Goal: Obtain resource: Obtain resource

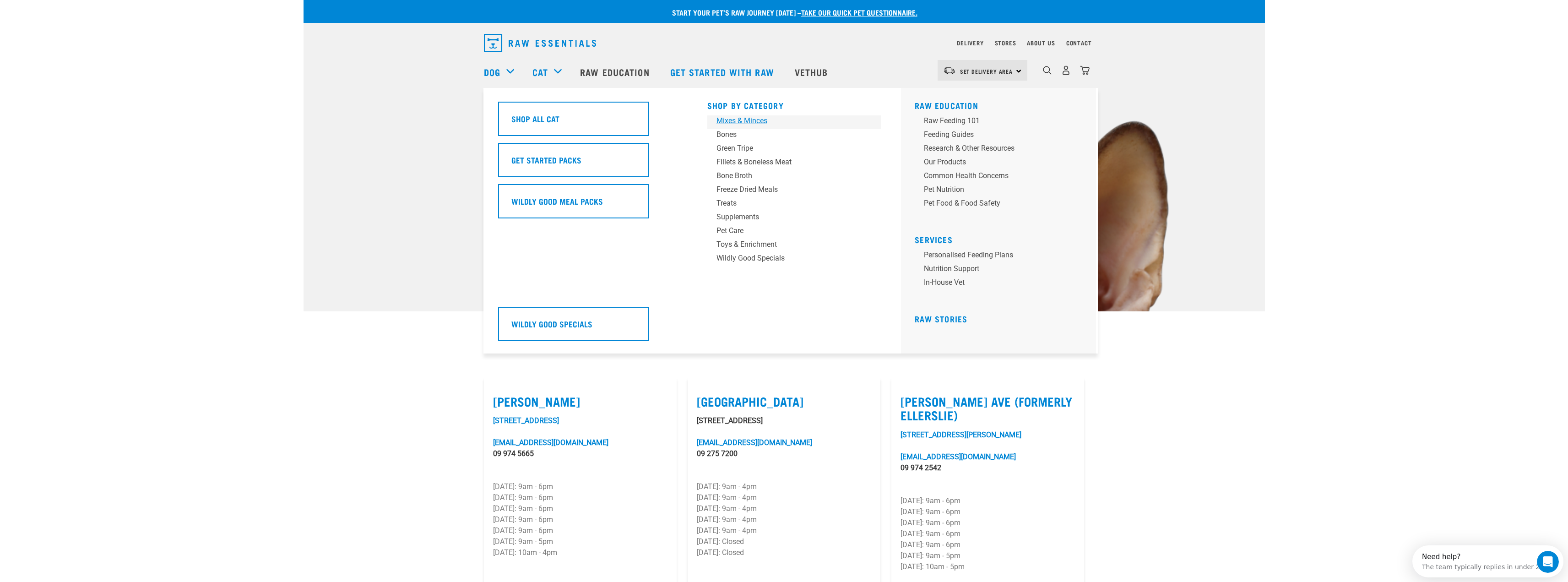
click at [748, 119] on div "Mixes & Minces" at bounding box center [787, 120] width 143 height 11
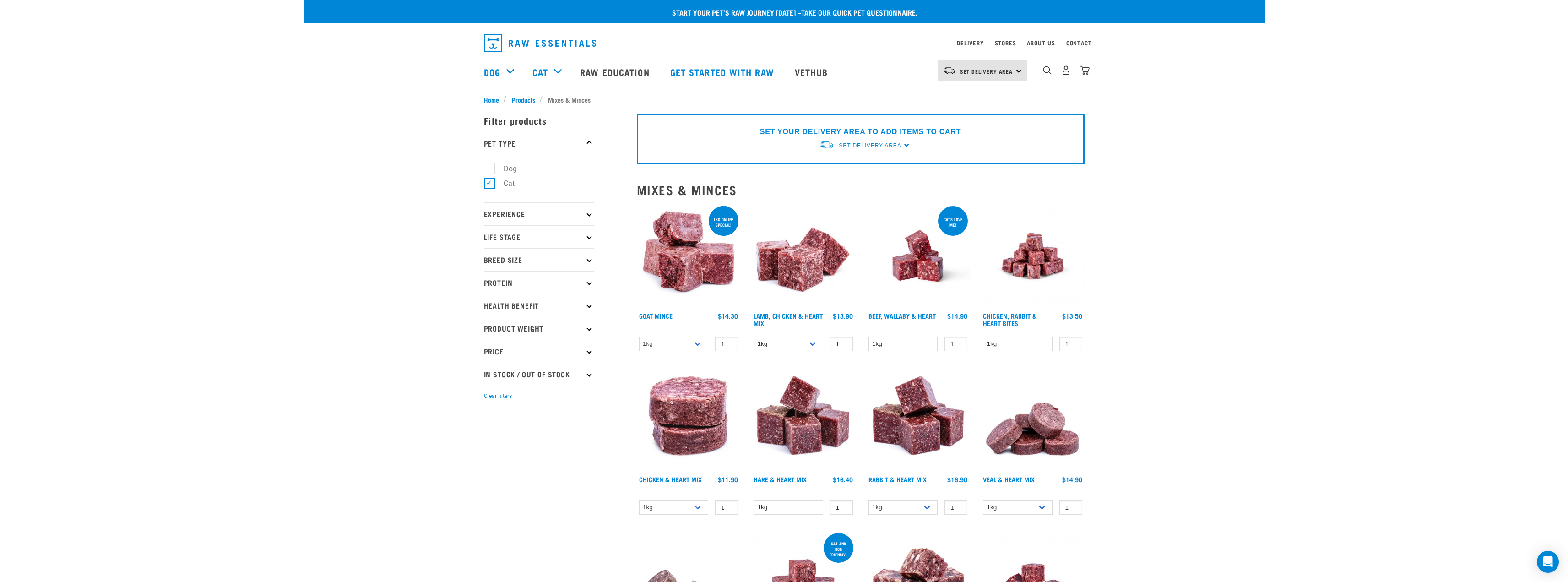
click at [920, 258] on img at bounding box center [918, 256] width 104 height 104
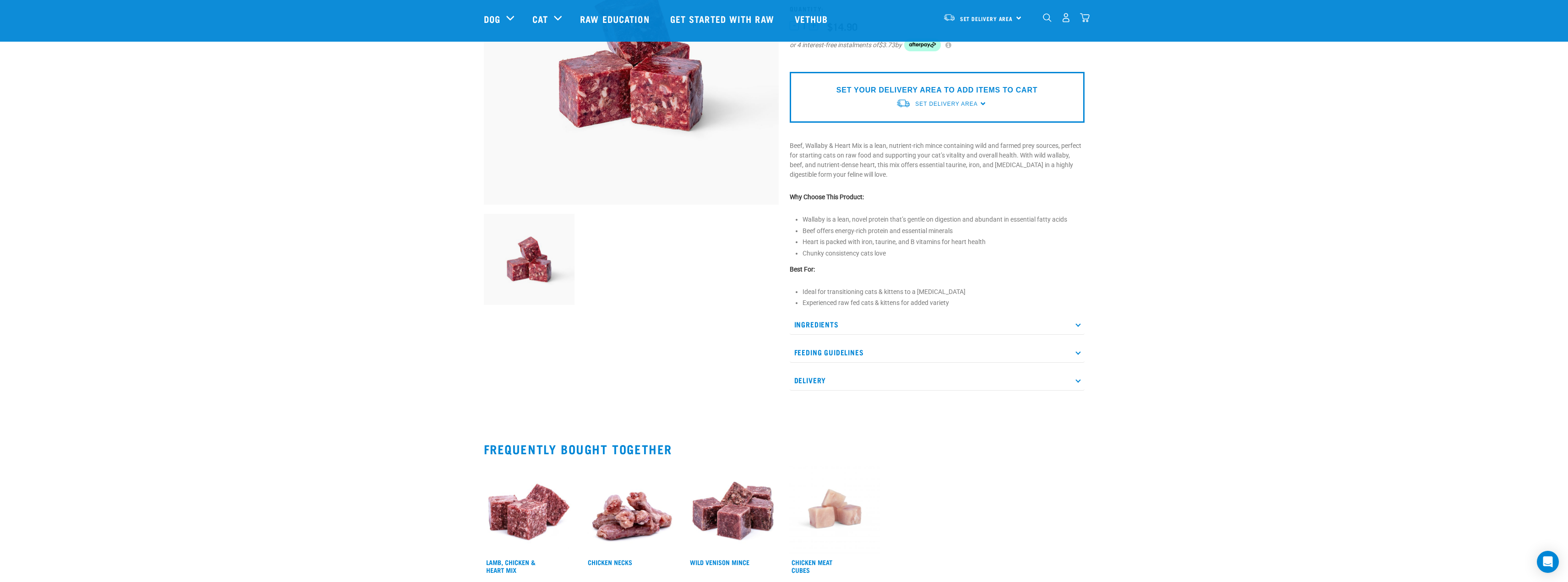
scroll to position [46, 0]
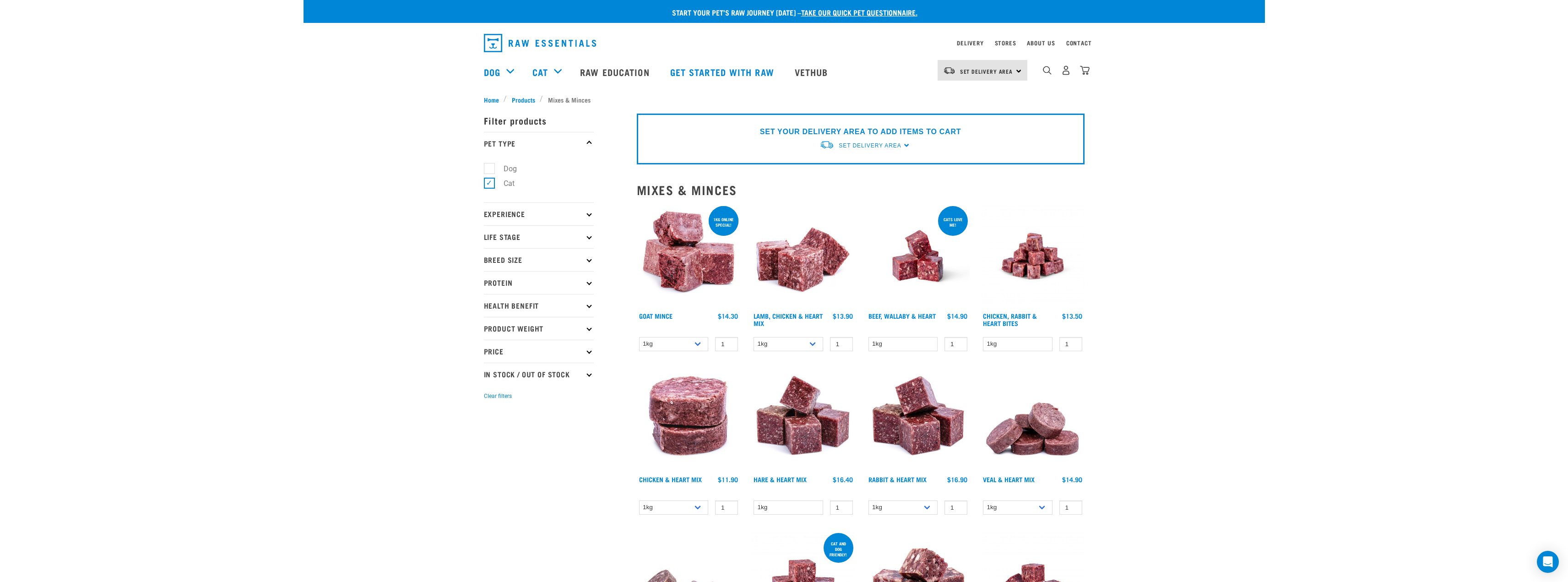
click at [588, 258] on icon at bounding box center [589, 259] width 5 height 5
click at [590, 238] on icon at bounding box center [589, 236] width 5 height 5
click at [491, 257] on label "Cat" at bounding box center [503, 261] width 29 height 11
click at [489, 257] on input "Cat" at bounding box center [487, 260] width 6 height 6
checkbox input "true"
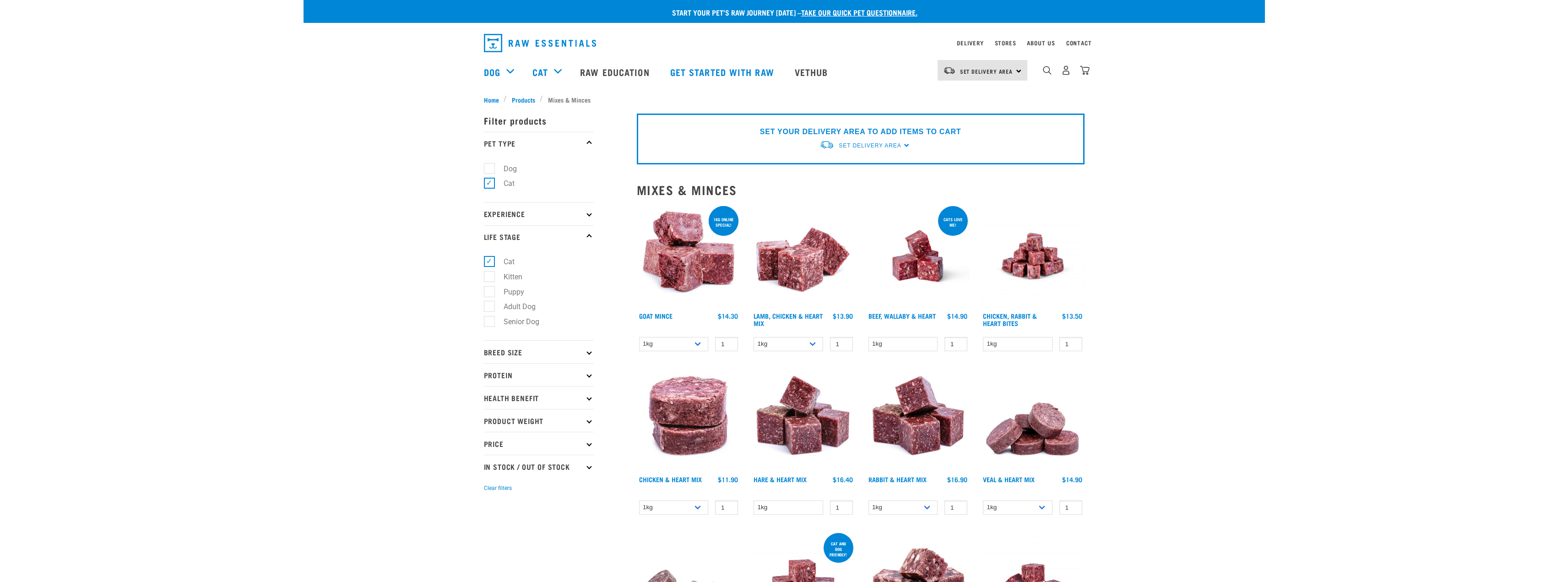
drag, startPoint x: 0, startPoint y: 0, endPoint x: 580, endPoint y: 211, distance: 617.2
click at [580, 211] on p "Experience" at bounding box center [539, 214] width 110 height 23
click at [504, 237] on label "New Raw Feeder" at bounding box center [524, 238] width 72 height 11
click at [489, 237] on input "New Raw Feeder" at bounding box center [487, 237] width 6 height 6
checkbox input "true"
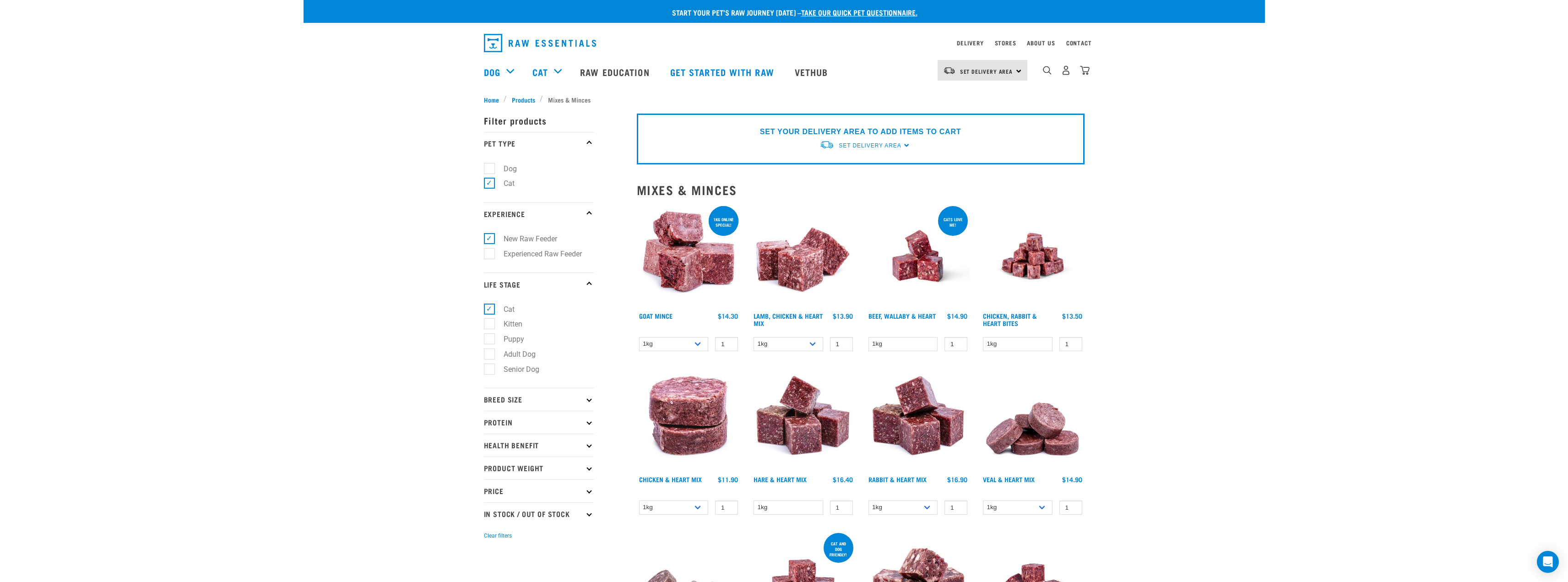
click at [588, 398] on icon at bounding box center [589, 399] width 5 height 5
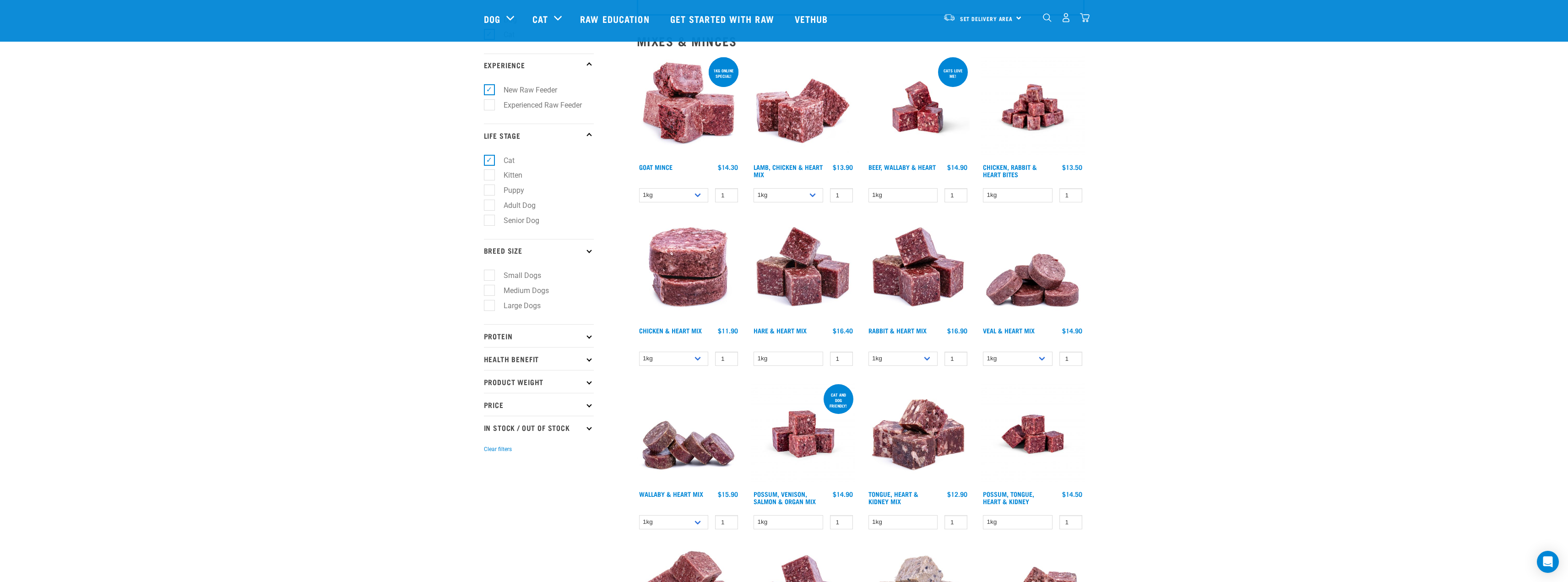
scroll to position [92, 0]
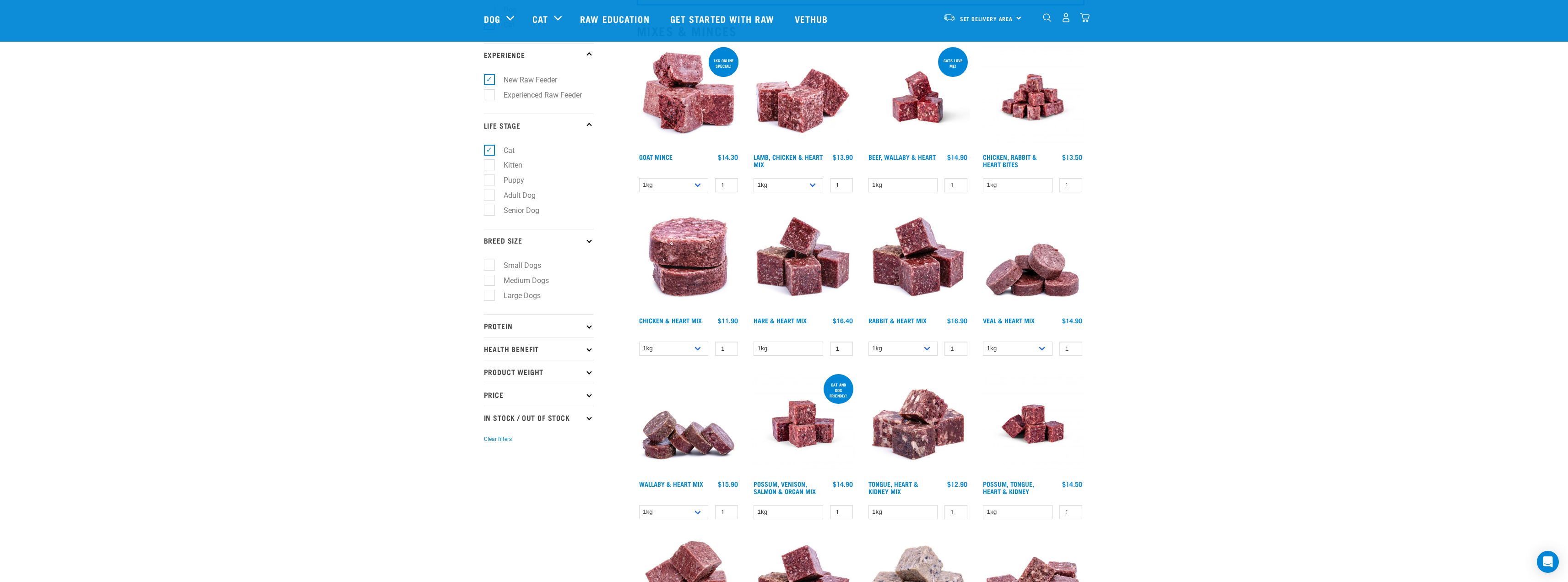
click at [593, 347] on p "Health Benefit" at bounding box center [539, 348] width 110 height 23
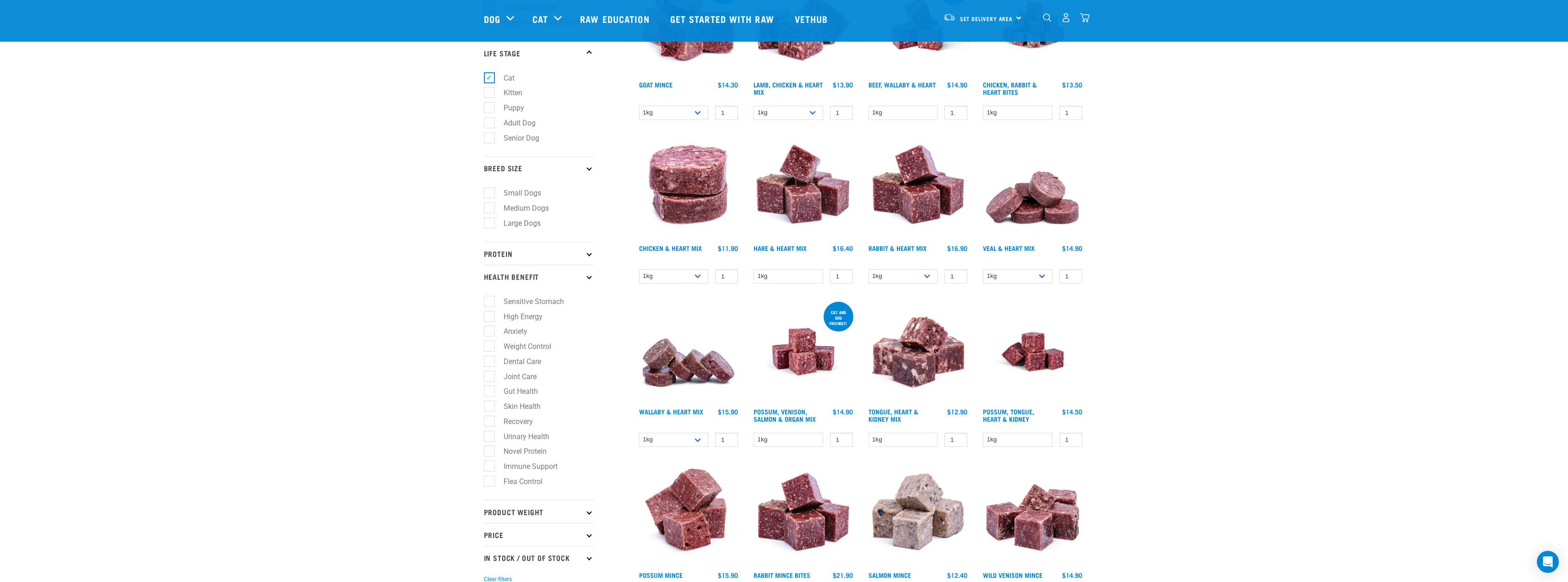
scroll to position [183, 0]
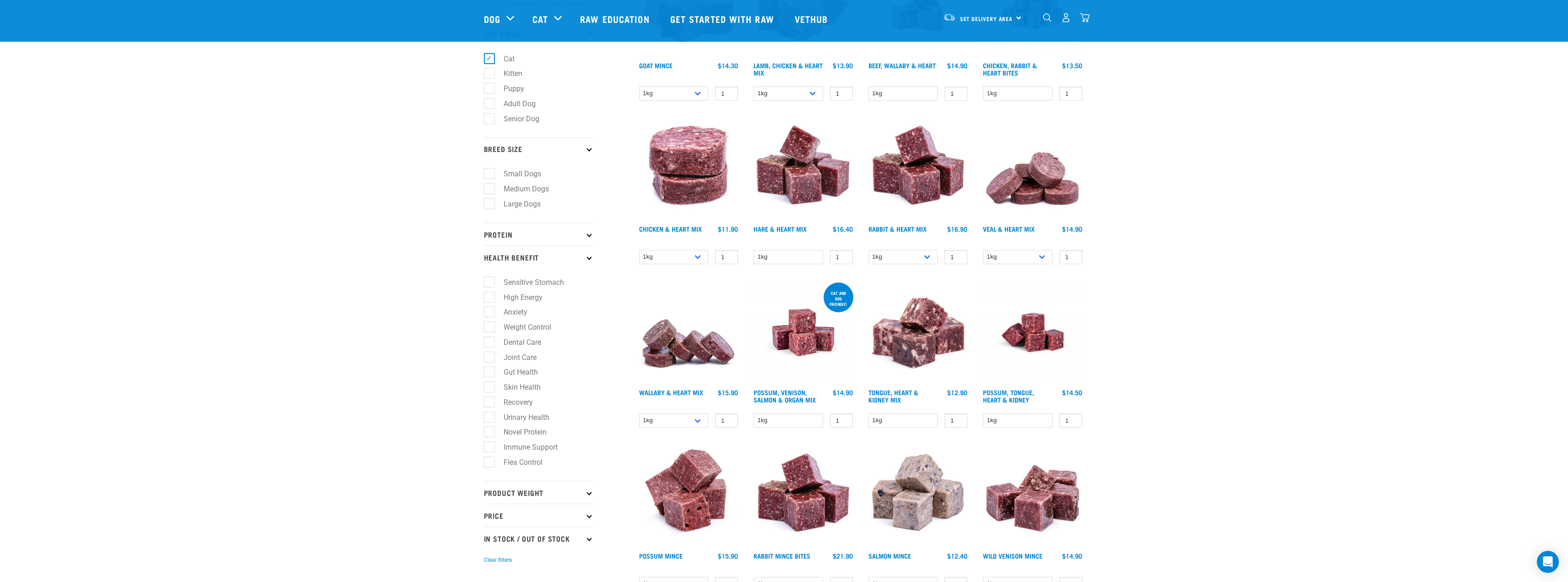
click at [489, 324] on label "Weight Control" at bounding box center [522, 327] width 66 height 11
click at [489, 324] on input "Weight Control" at bounding box center [487, 325] width 6 height 6
checkbox input "true"
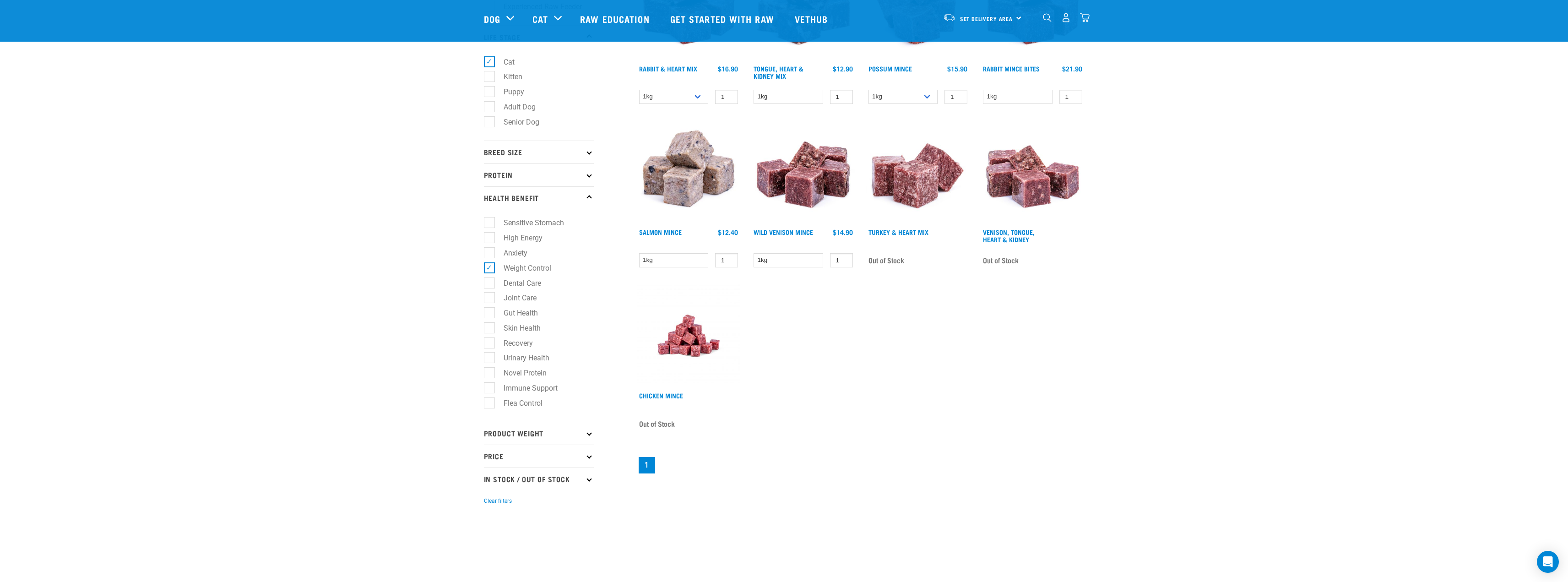
scroll to position [183, 0]
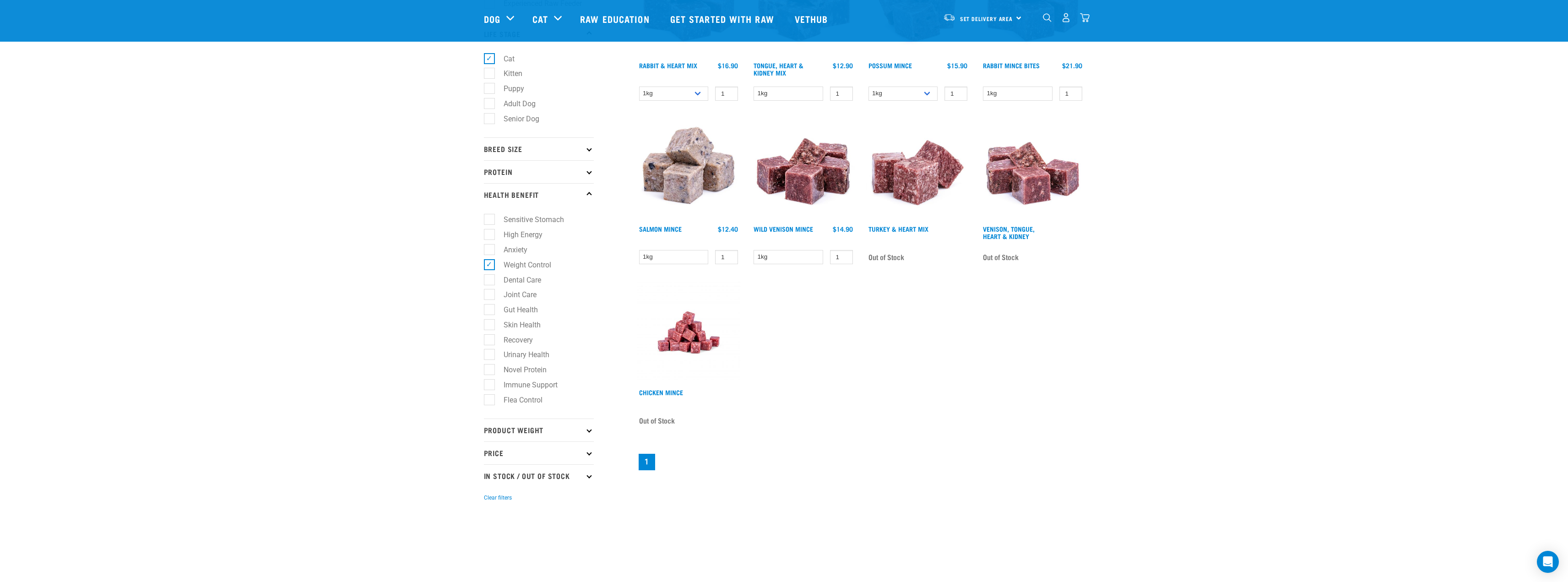
click at [570, 428] on p "Product Weight" at bounding box center [539, 430] width 110 height 23
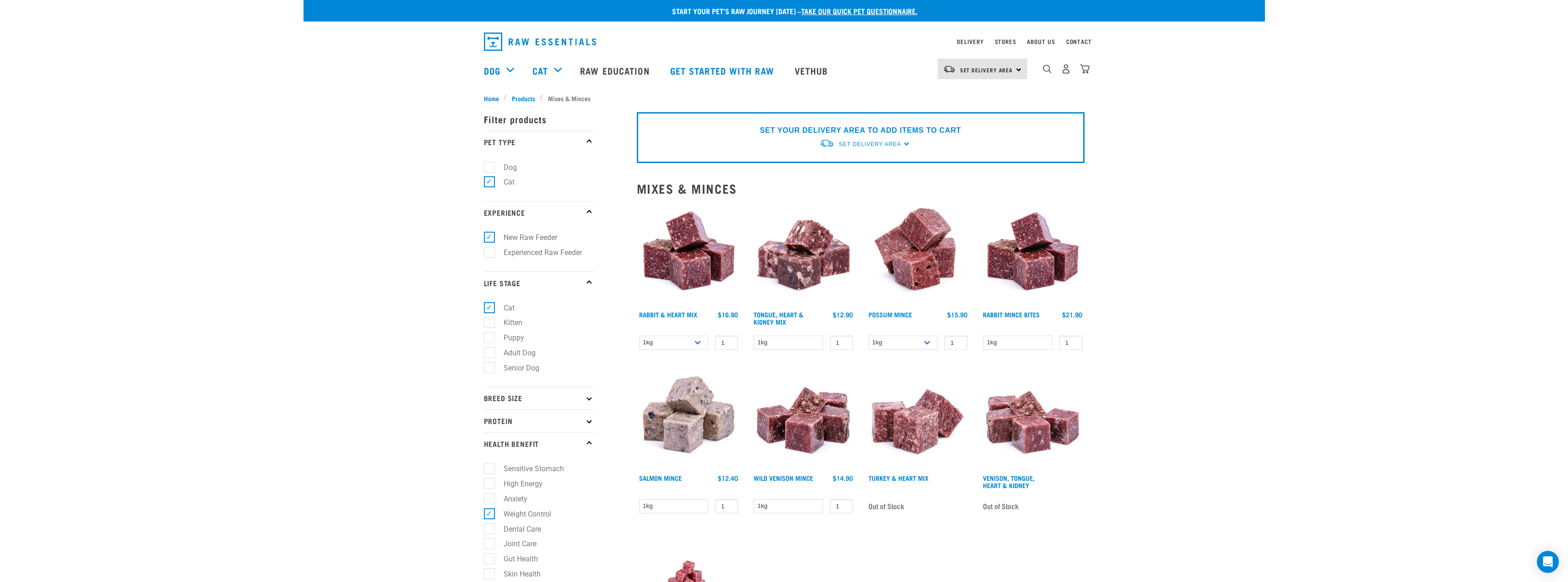
scroll to position [0, 0]
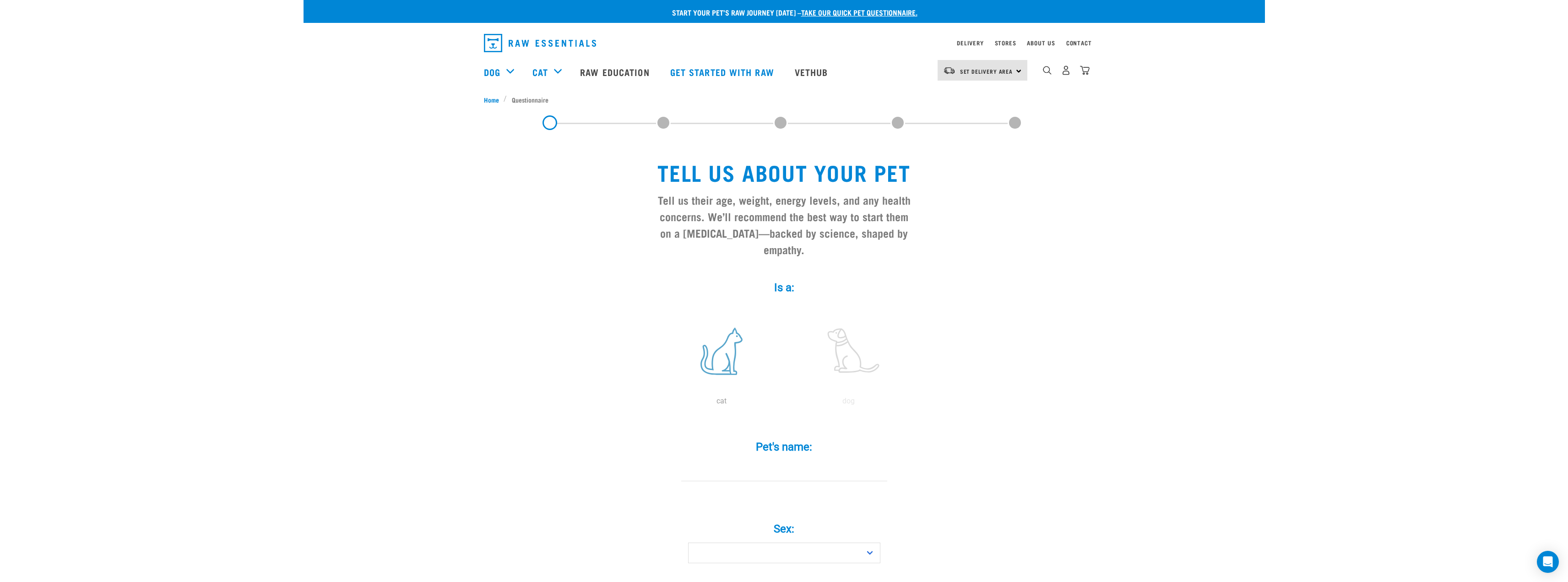
click at [722, 334] on label at bounding box center [722, 351] width 124 height 78
click at [658, 404] on input "radio" at bounding box center [658, 404] width 0 height 0
click at [800, 461] on input "Pet's name: *" at bounding box center [784, 471] width 206 height 21
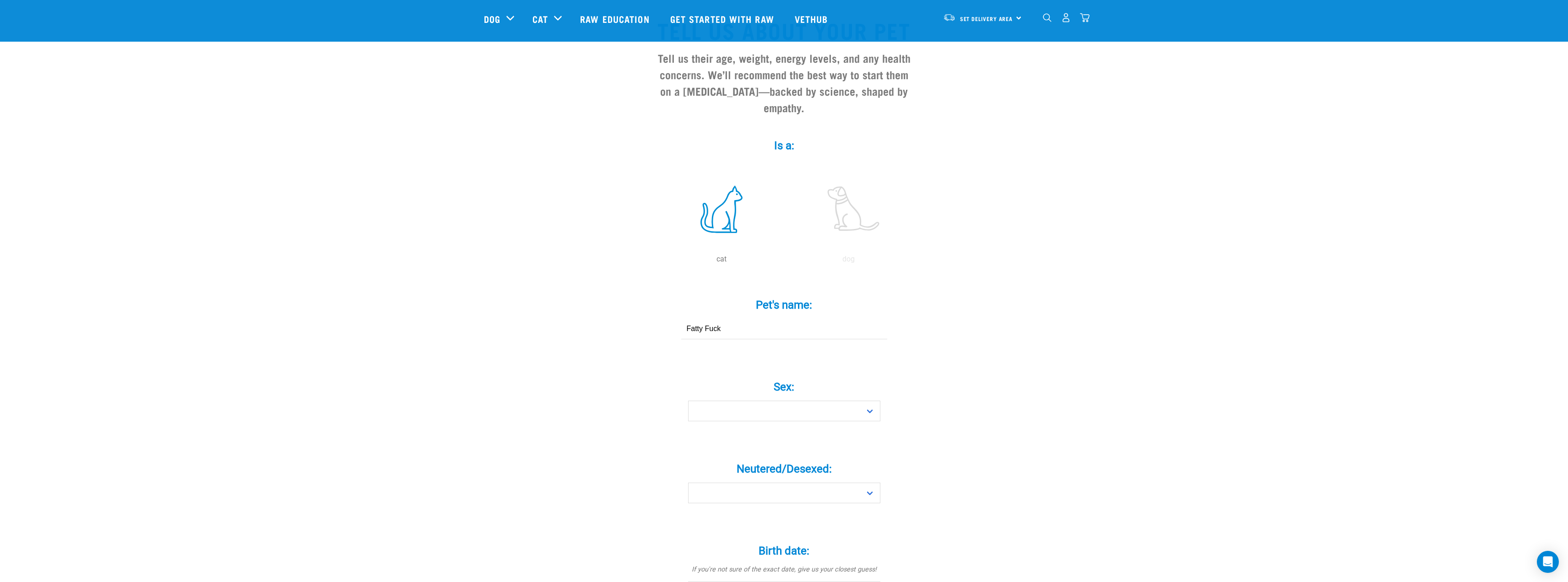
scroll to position [92, 0]
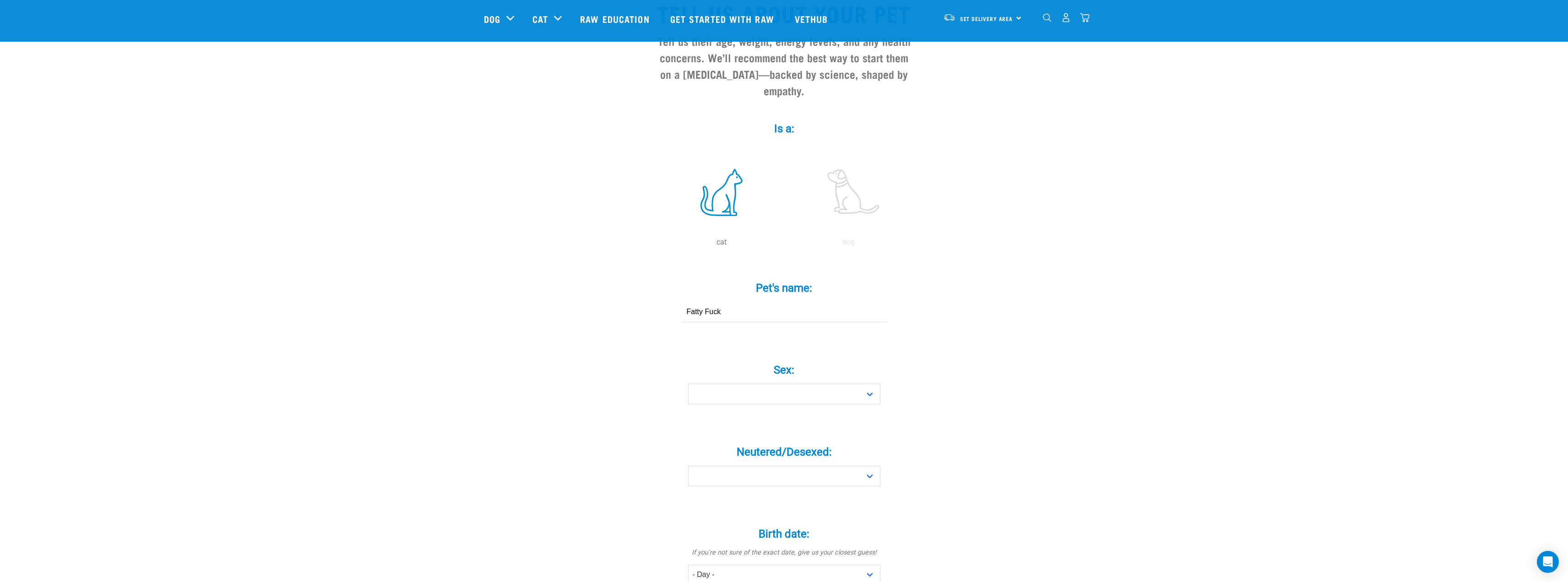
type input "Fatty Fuck"
click at [766, 387] on div "Sex: * Boy Girl" at bounding box center [784, 380] width 275 height 74
click at [783, 384] on select "Boy Girl" at bounding box center [784, 394] width 192 height 21
select select "girl"
click at [688, 384] on select "Boy Girl" at bounding box center [784, 394] width 192 height 21
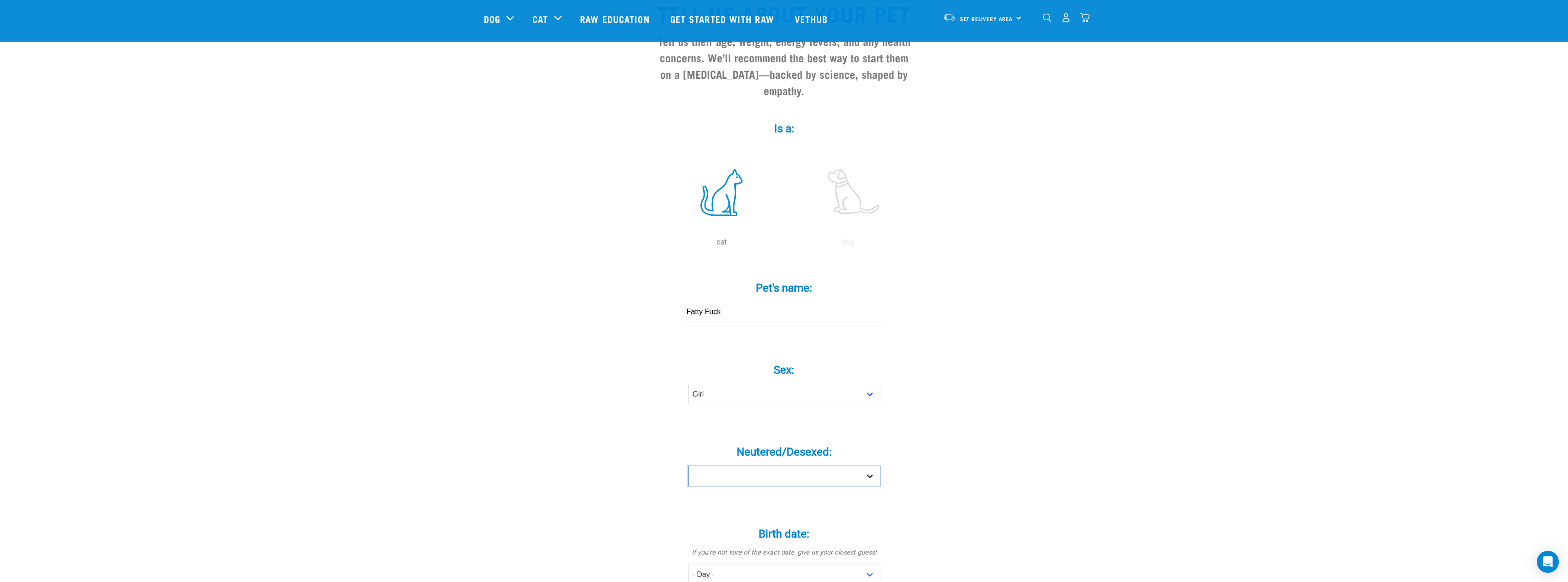
click at [830, 465] on select "Yes No" at bounding box center [784, 475] width 192 height 21
select select "yes"
click at [688, 465] on select "Yes No" at bounding box center [784, 475] width 192 height 21
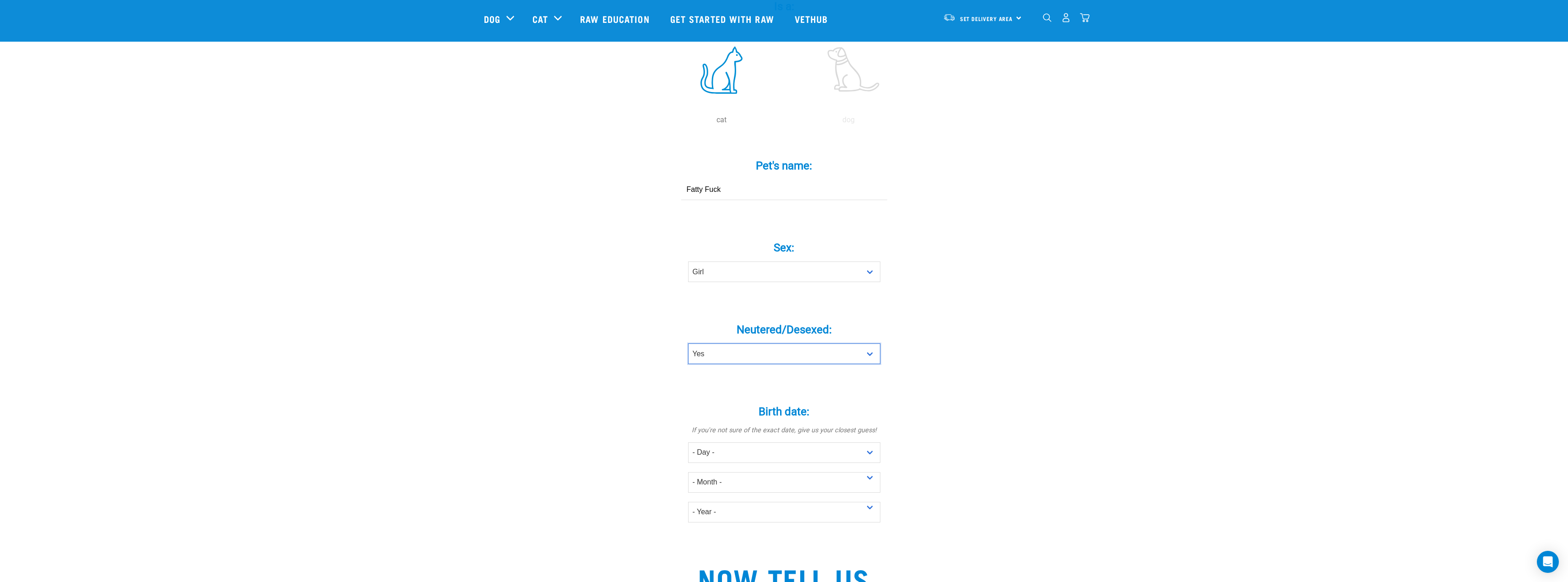
scroll to position [275, 0]
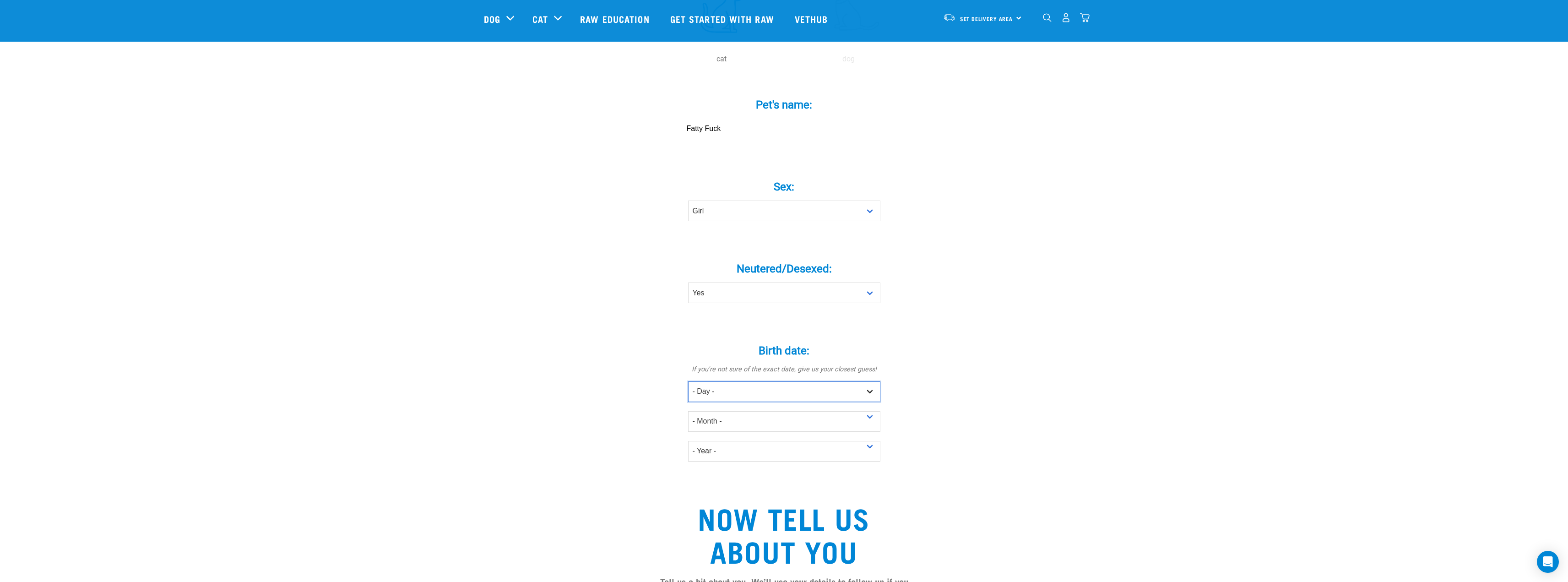
click at [813, 381] on select "- Day - 1 2 3 4 5 6 7 8 9 10 11 12 13 14 15 16 17 18 19 20 21 22 23 24 25 26 27" at bounding box center [784, 391] width 192 height 21
select select "13"
click at [688, 381] on select "- Day - 1 2 3 4 5 6 7 8 9 10 11 12 13 14 15 16 17 18 19 20 21 22 23 24 25 26 27" at bounding box center [784, 391] width 192 height 21
click at [755, 411] on select "- Month - January February March April May June July August September October N…" at bounding box center [784, 422] width 192 height 21
select select "March"
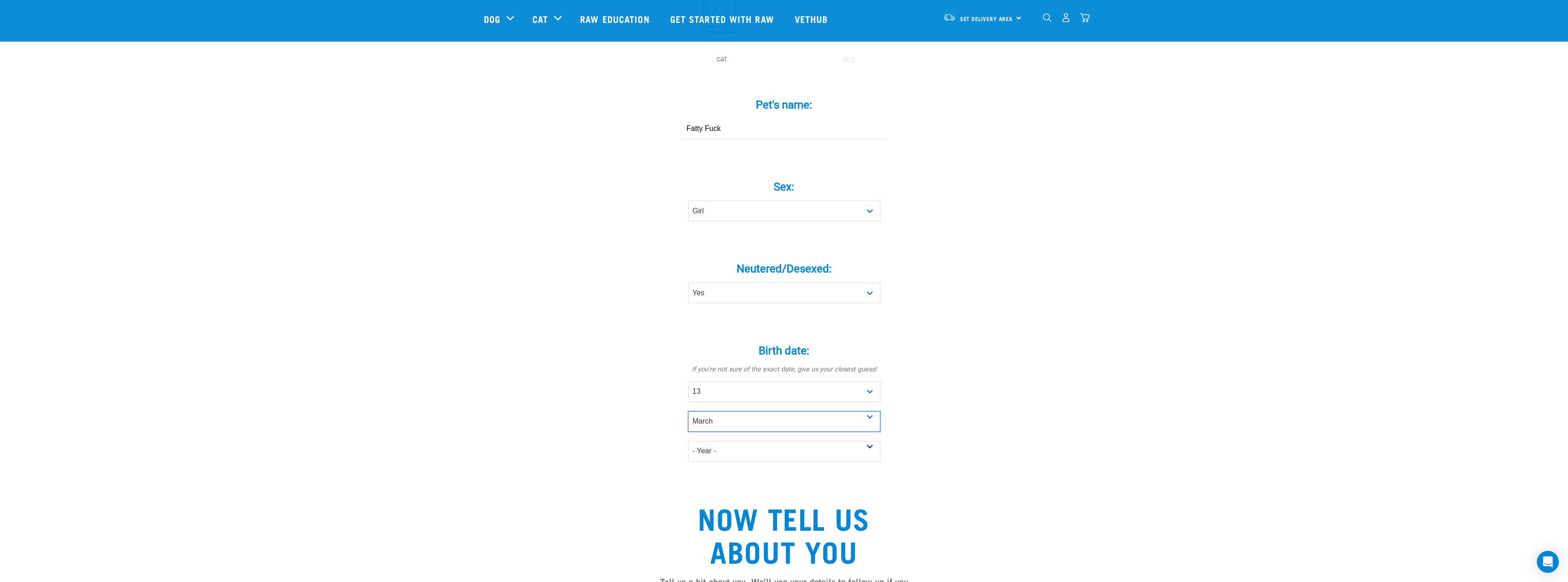
click at [688, 411] on select "- Month - January February March April May June July August September October N…" at bounding box center [784, 422] width 192 height 21
click at [737, 441] on select "- Year - 2025 2024 2023 2022 2021 2020 2019 2018 2017 2016 2015 2014 2013 2012" at bounding box center [784, 451] width 192 height 21
select select "2017"
click at [688, 441] on select "- Year - 2025 2024 2023 2022 2021 2020 2019 2018 2017 2016 2015 2014 2013 2012" at bounding box center [784, 451] width 192 height 21
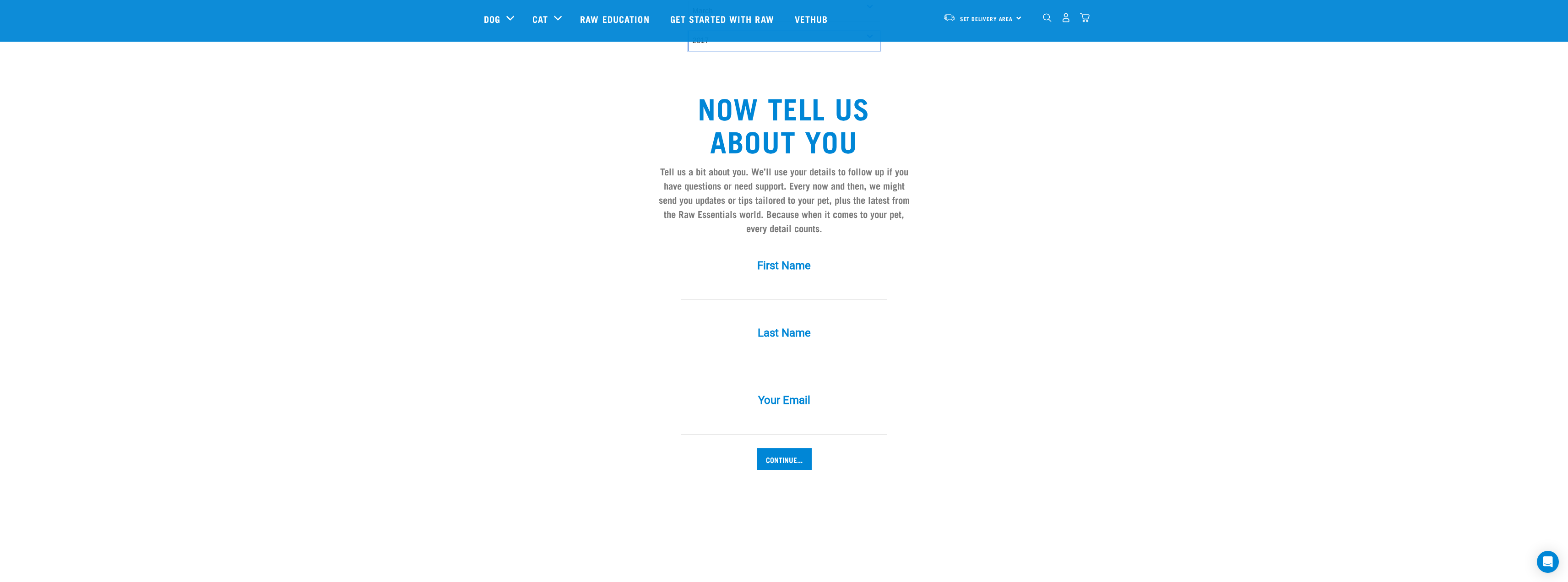
scroll to position [687, 0]
click at [768, 277] on input "First Name *" at bounding box center [784, 288] width 206 height 21
type input "No"
type input "No@no.com"
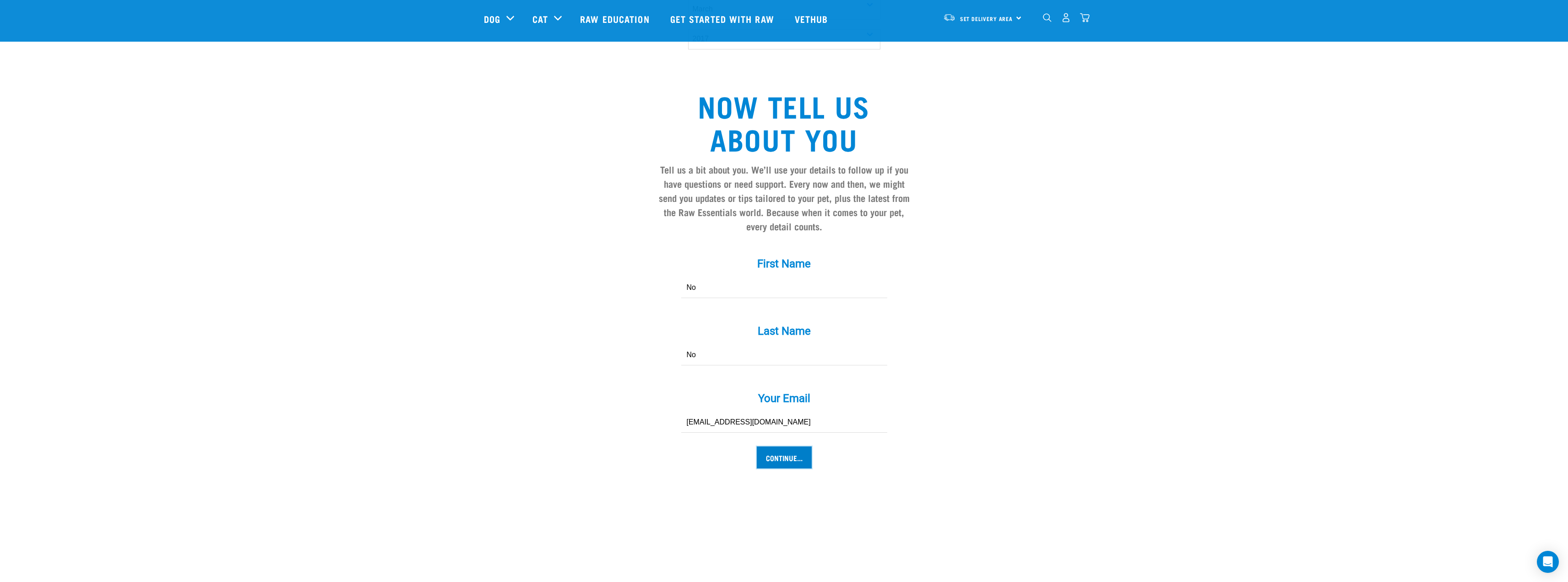
click at [778, 446] on input "Continue..." at bounding box center [784, 456] width 55 height 22
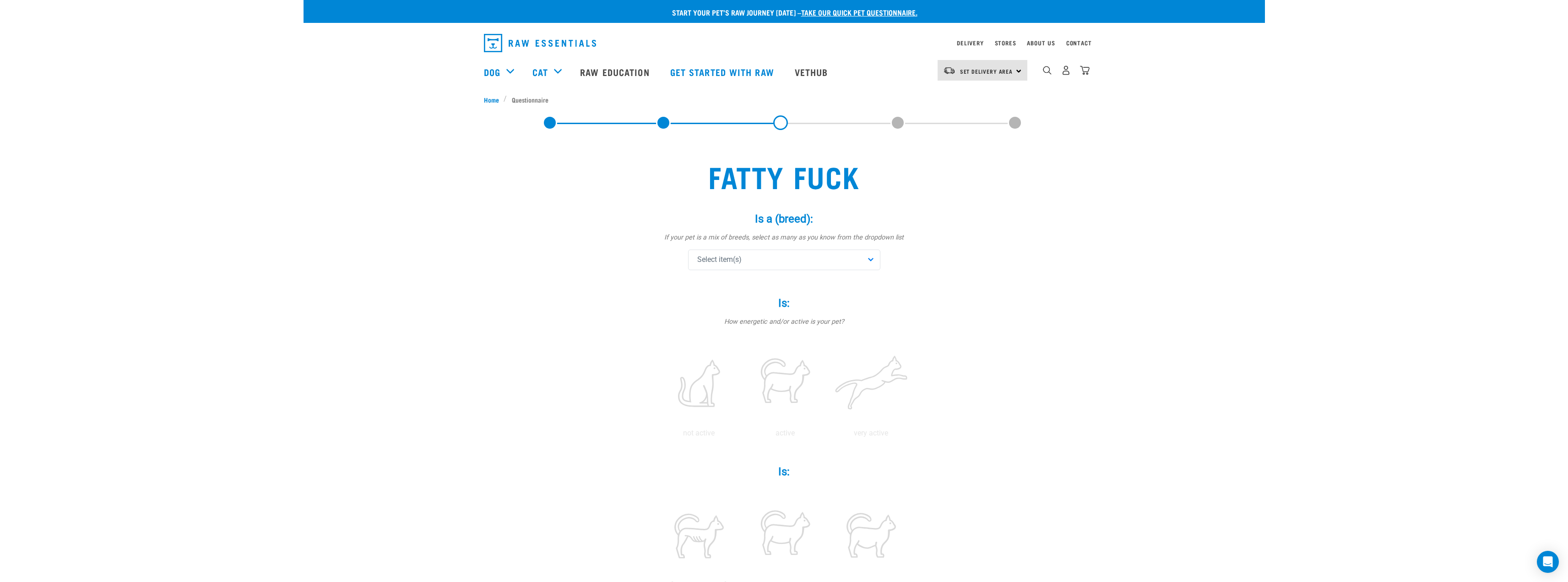
click at [755, 255] on div "Select item(s)" at bounding box center [784, 260] width 192 height 21
click at [781, 351] on span "Other (please specify)" at bounding box center [791, 352] width 163 height 10
click at [1026, 340] on div "Fatty Fuck Is a (breed): * If your pet is a mix of breeds, select as many as yo…" at bounding box center [784, 578] width 600 height 873
click at [767, 280] on input "text" at bounding box center [784, 288] width 206 height 21
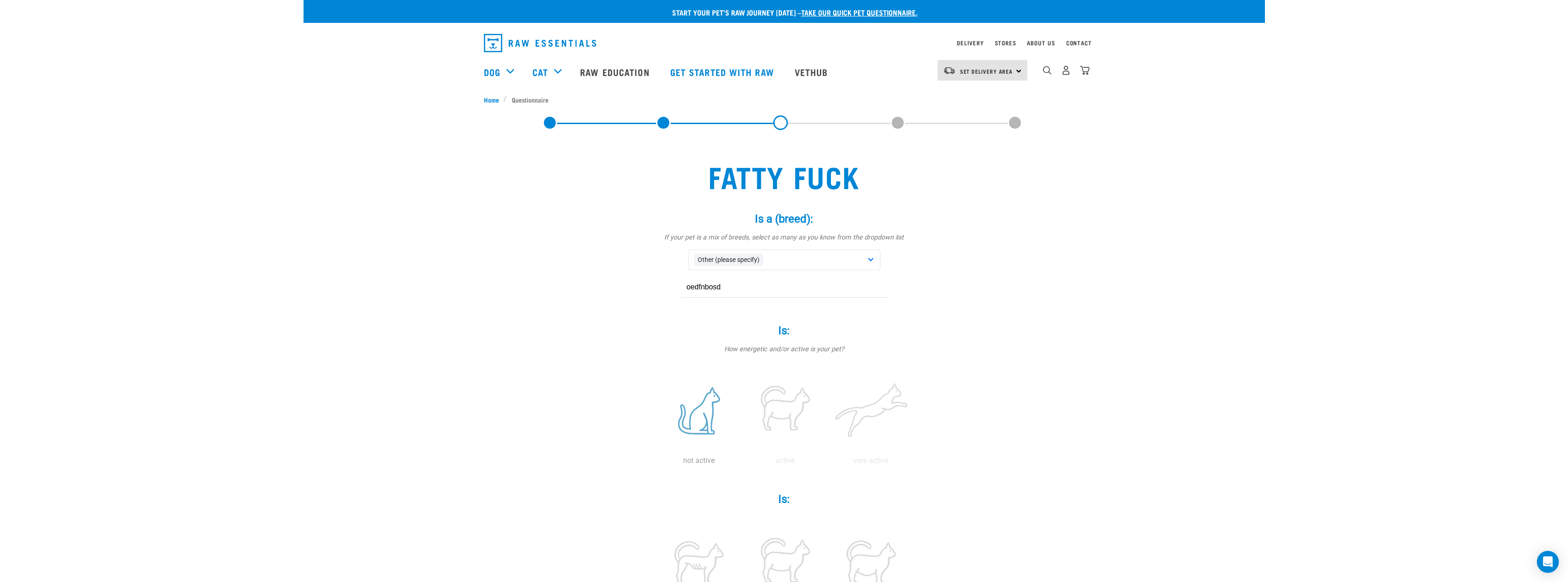
type input "oedfnbosd"
click at [701, 412] on label at bounding box center [698, 411] width 82 height 78
click at [656, 462] on input "radio" at bounding box center [656, 462] width 0 height 0
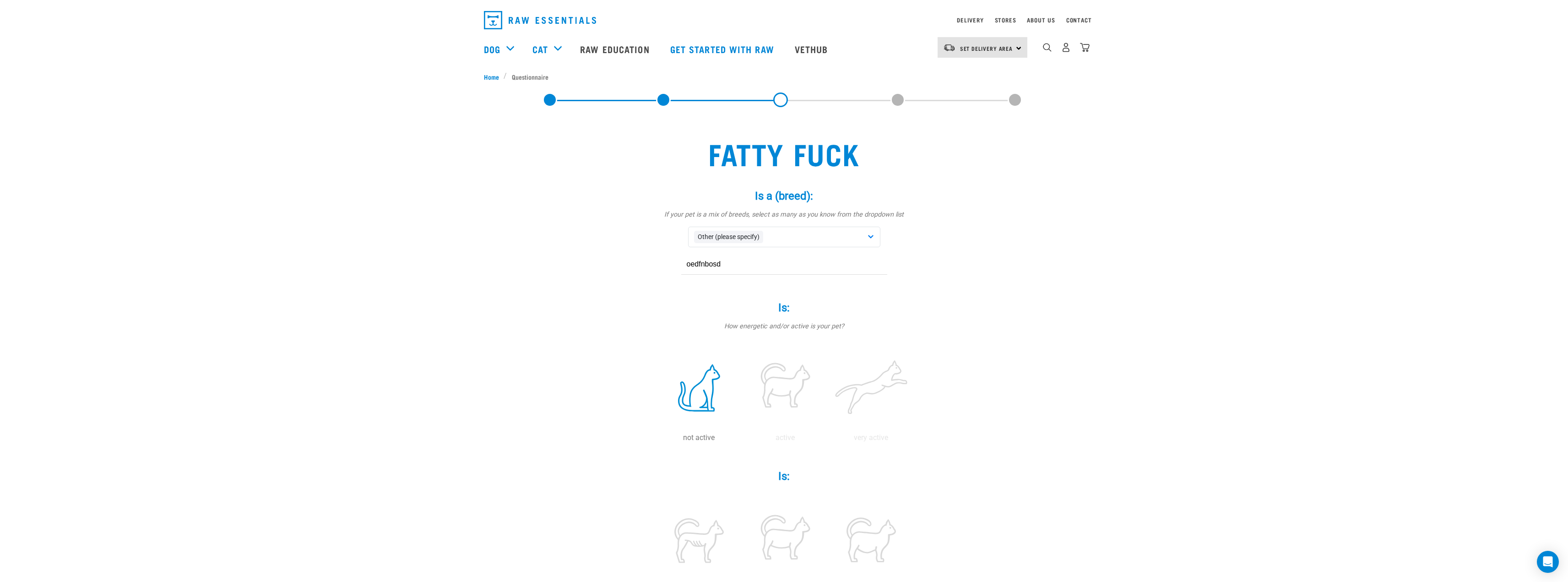
scroll to position [46, 0]
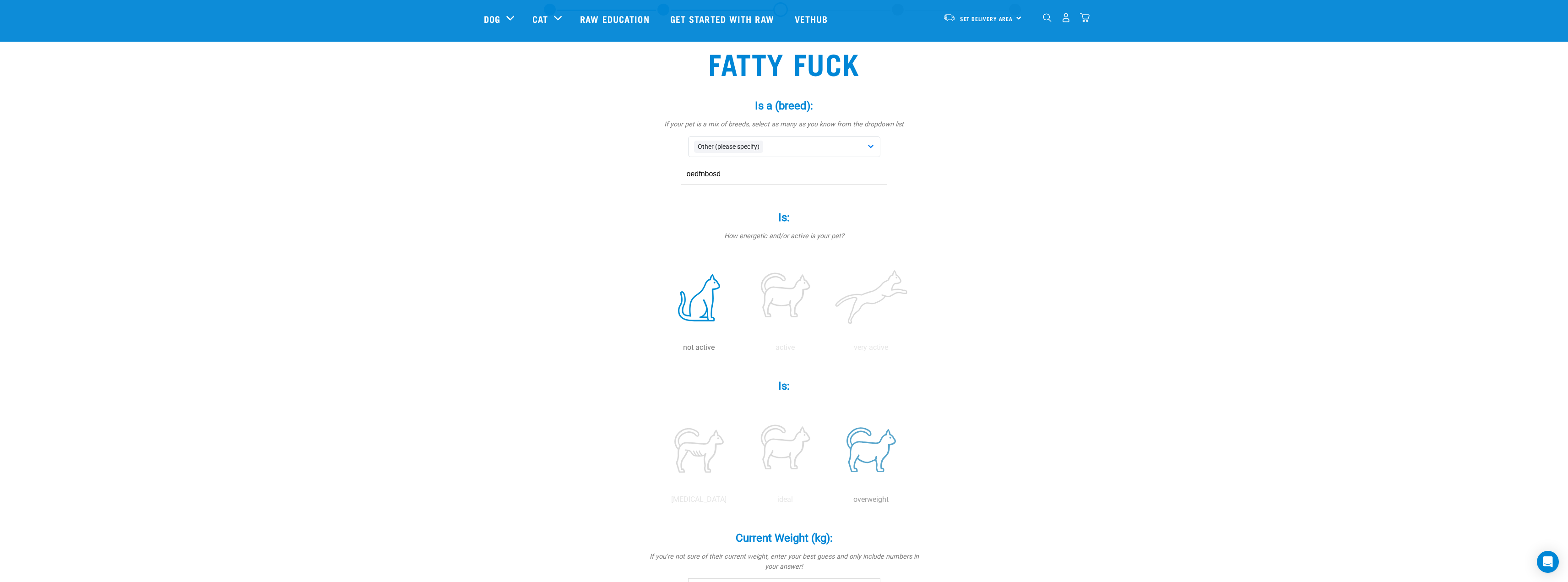
click at [862, 443] on label at bounding box center [871, 449] width 82 height 78
click at [828, 501] on input "radio" at bounding box center [828, 501] width 0 height 0
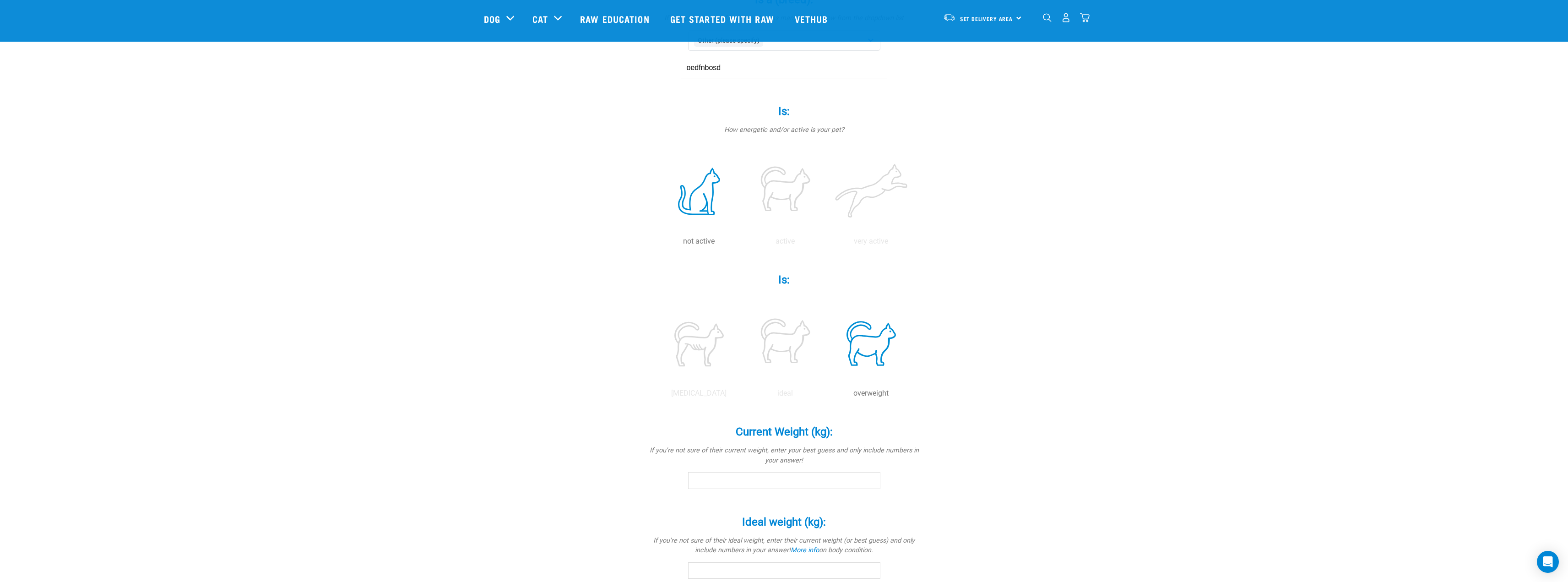
scroll to position [229, 0]
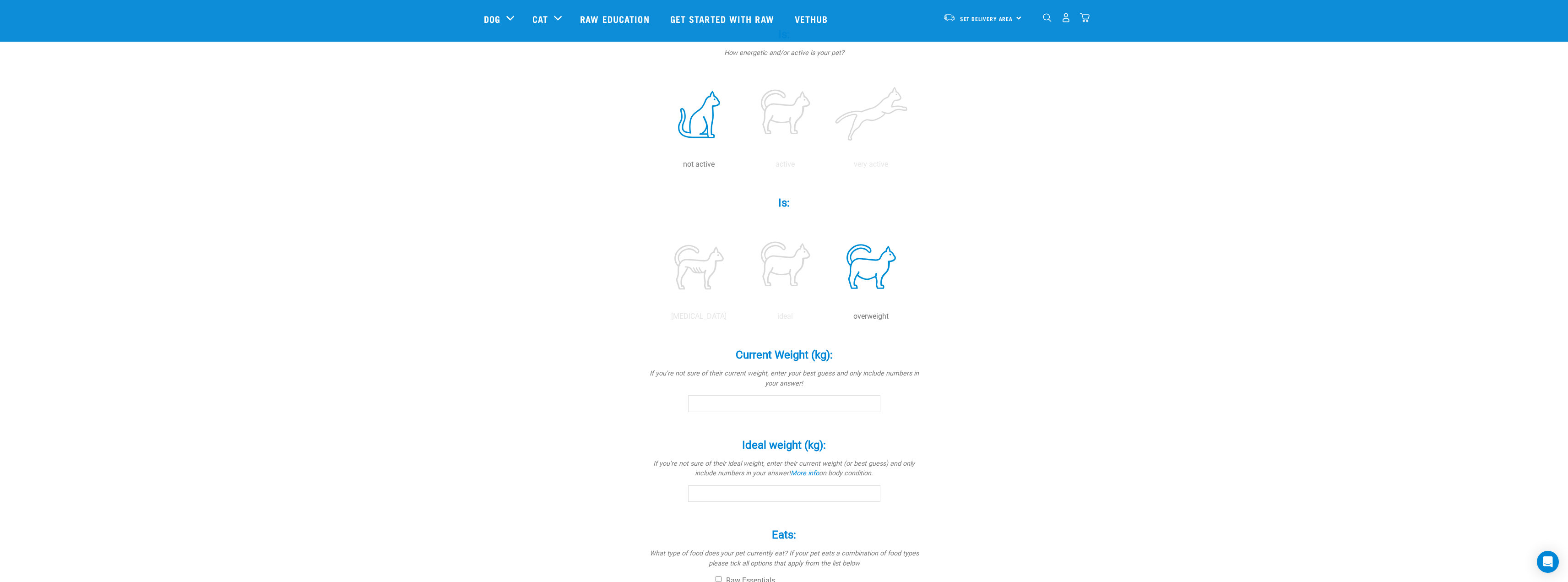
click at [853, 398] on input "Current Weight (kg): *" at bounding box center [784, 403] width 192 height 16
type input "7"
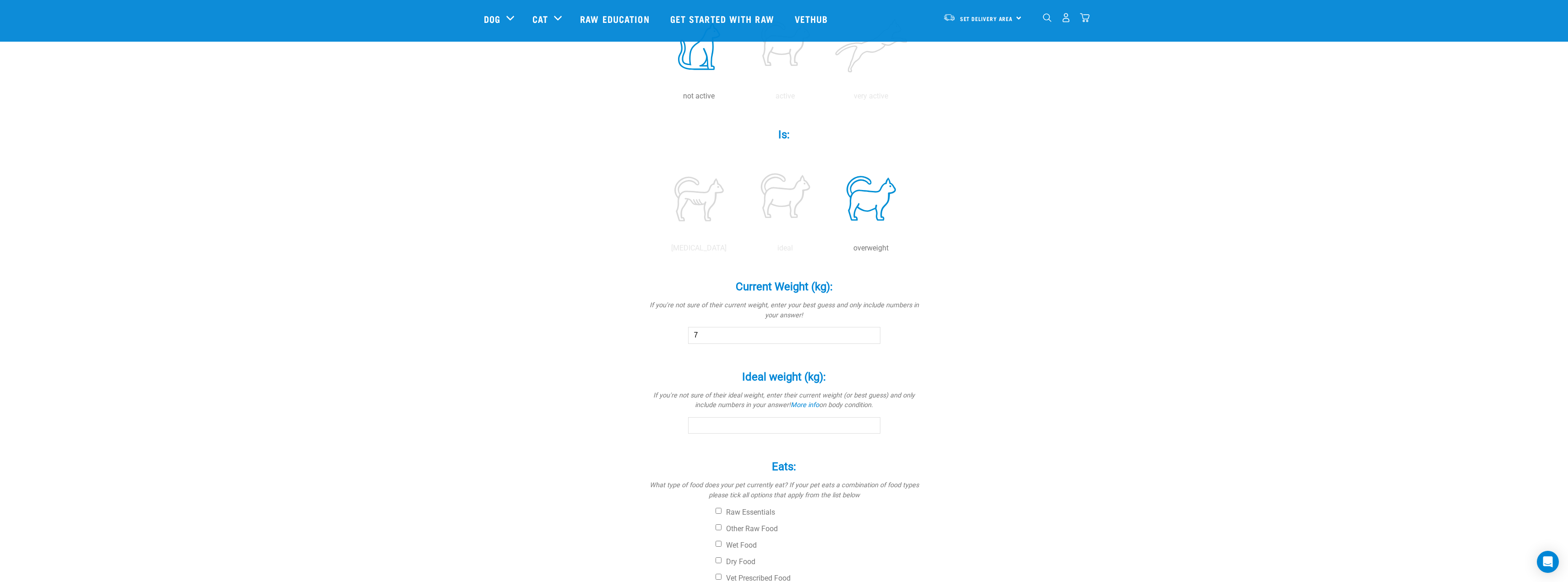
scroll to position [320, 0]
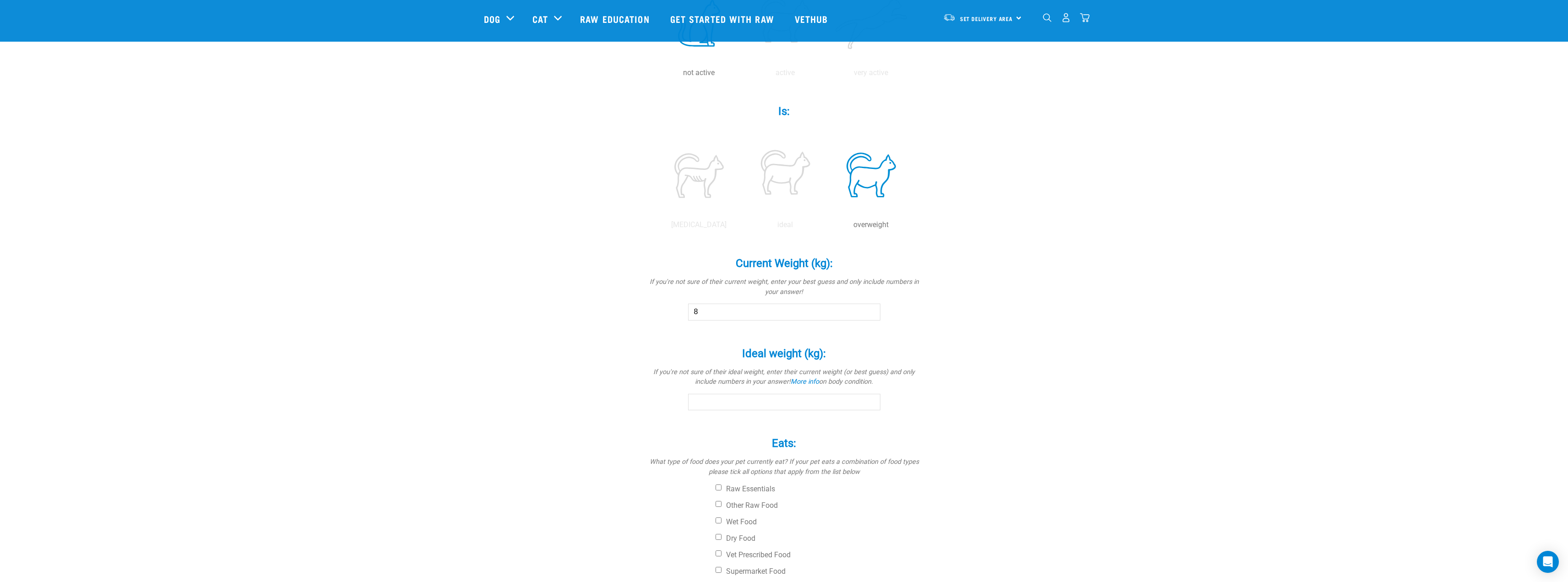
type input "8"
click at [781, 401] on input "Ideal weight (kg): *" at bounding box center [784, 401] width 192 height 16
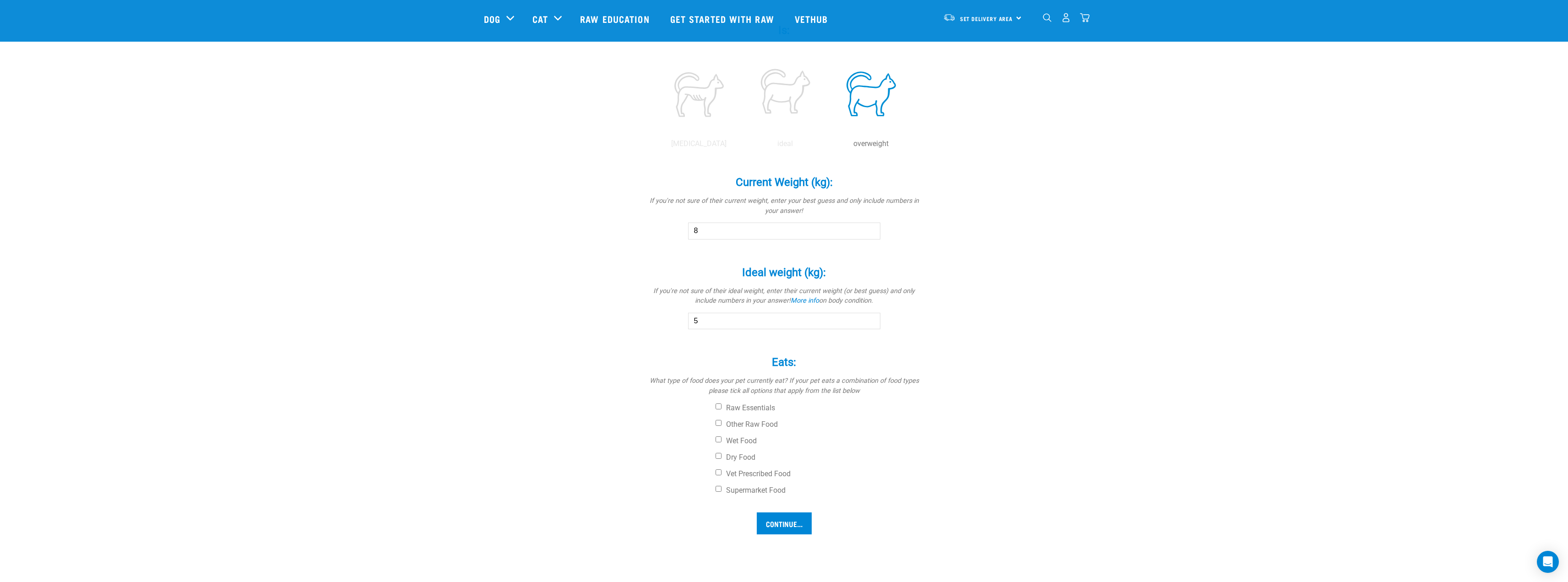
scroll to position [412, 0]
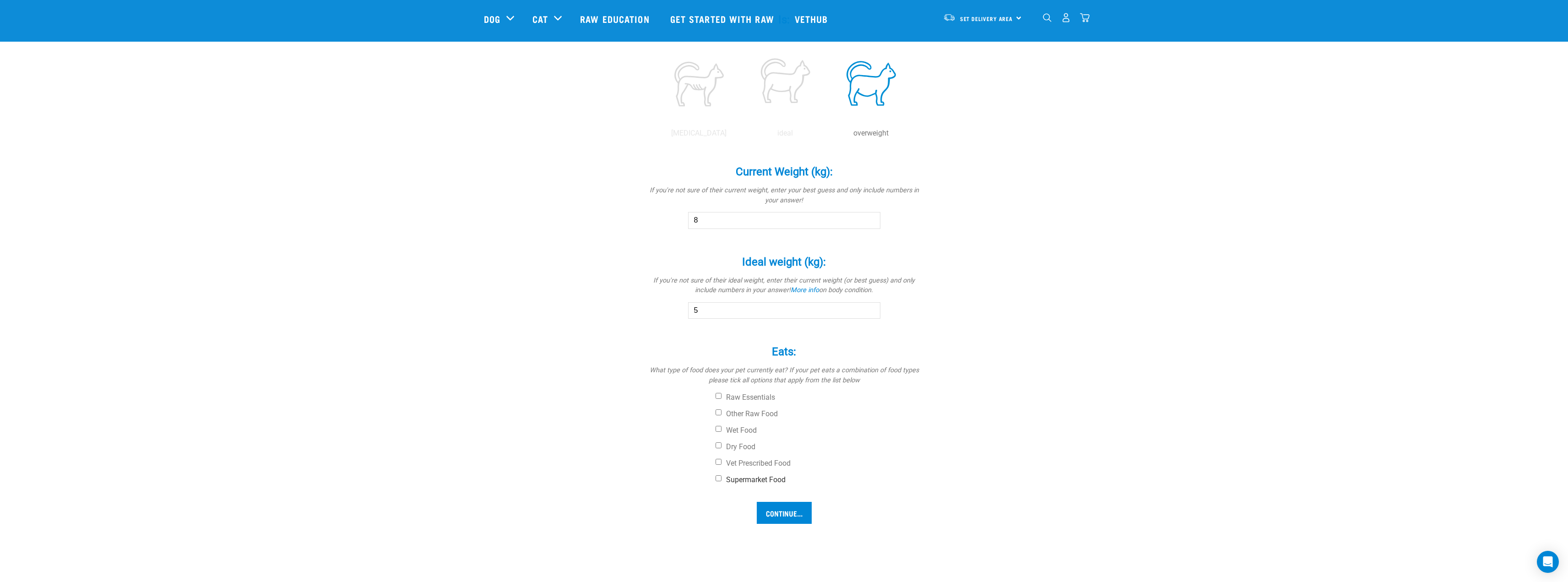
type input "5"
click at [730, 476] on label "Supermarket Food" at bounding box center [819, 480] width 206 height 10
click at [720, 476] on input "Supermarket Food" at bounding box center [718, 478] width 6 height 6
checkbox input "true"
click at [791, 508] on input "Continue..." at bounding box center [784, 512] width 55 height 22
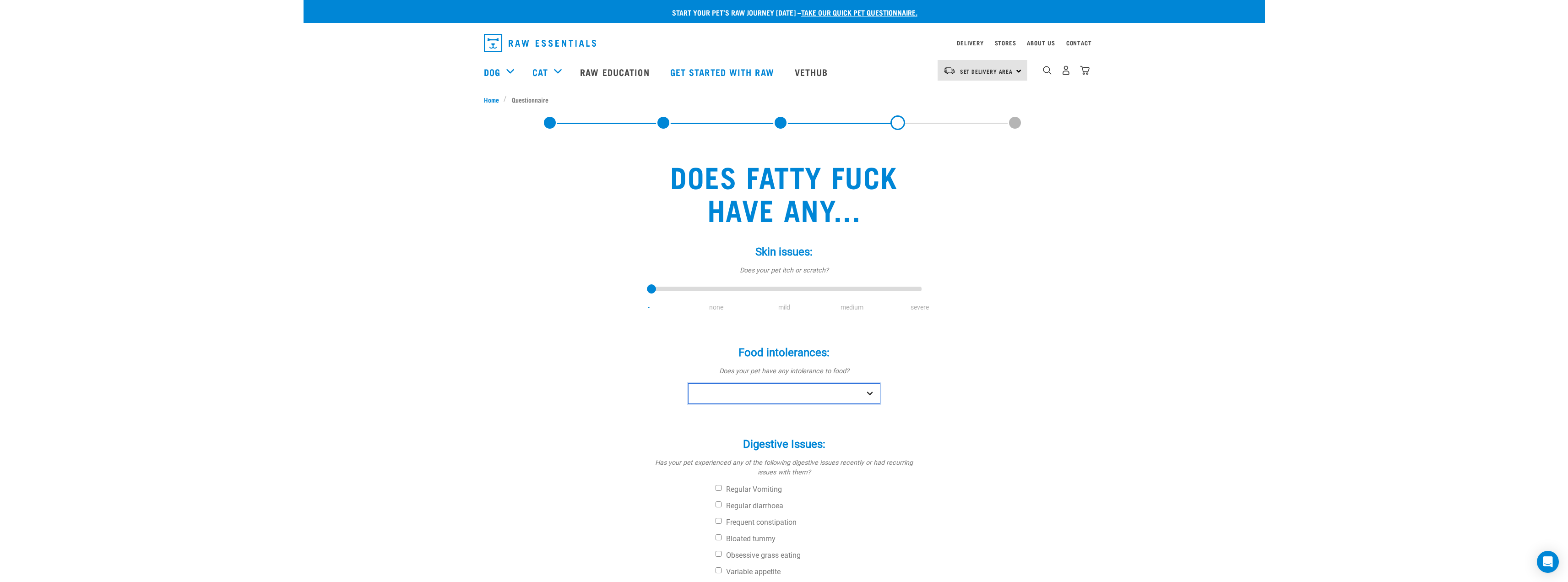
click at [782, 396] on select "No Yes" at bounding box center [784, 393] width 192 height 21
click at [688, 383] on select "No Yes" at bounding box center [784, 393] width 192 height 21
click at [834, 393] on select "No Yes" at bounding box center [784, 393] width 192 height 21
select select "yes"
click at [688, 383] on select "No Yes" at bounding box center [784, 393] width 192 height 21
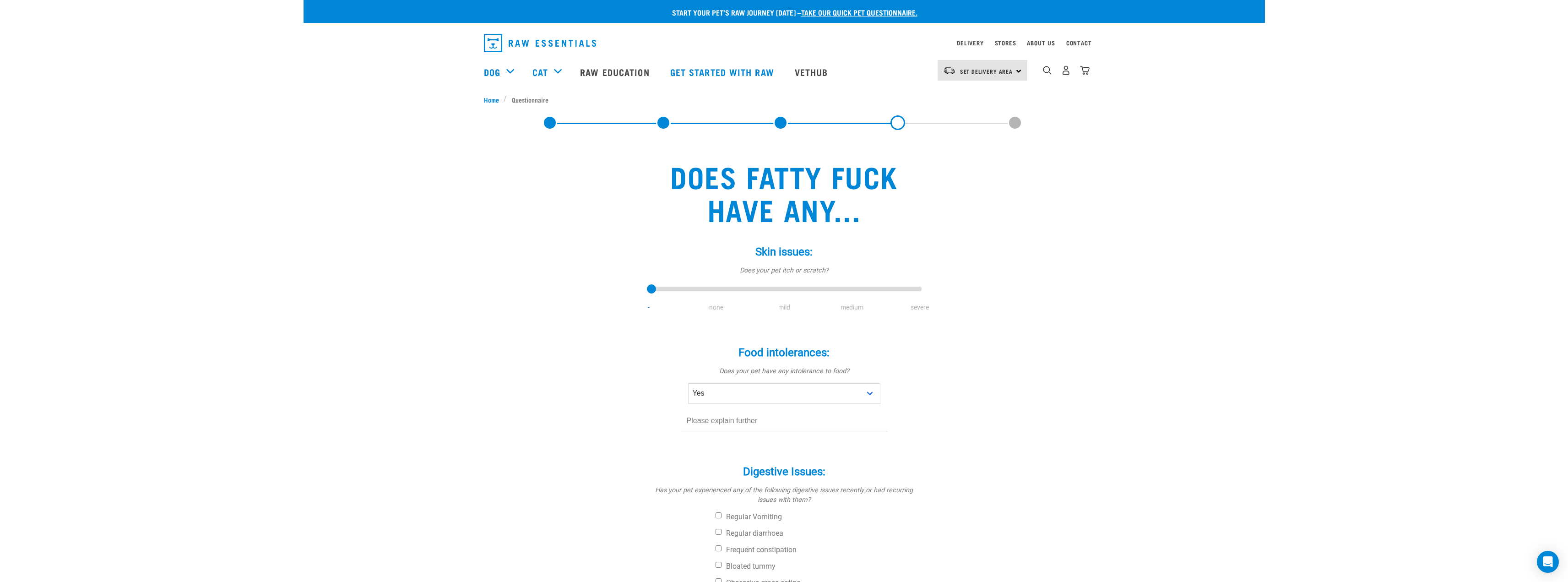
click at [788, 420] on input "text" at bounding box center [784, 421] width 206 height 21
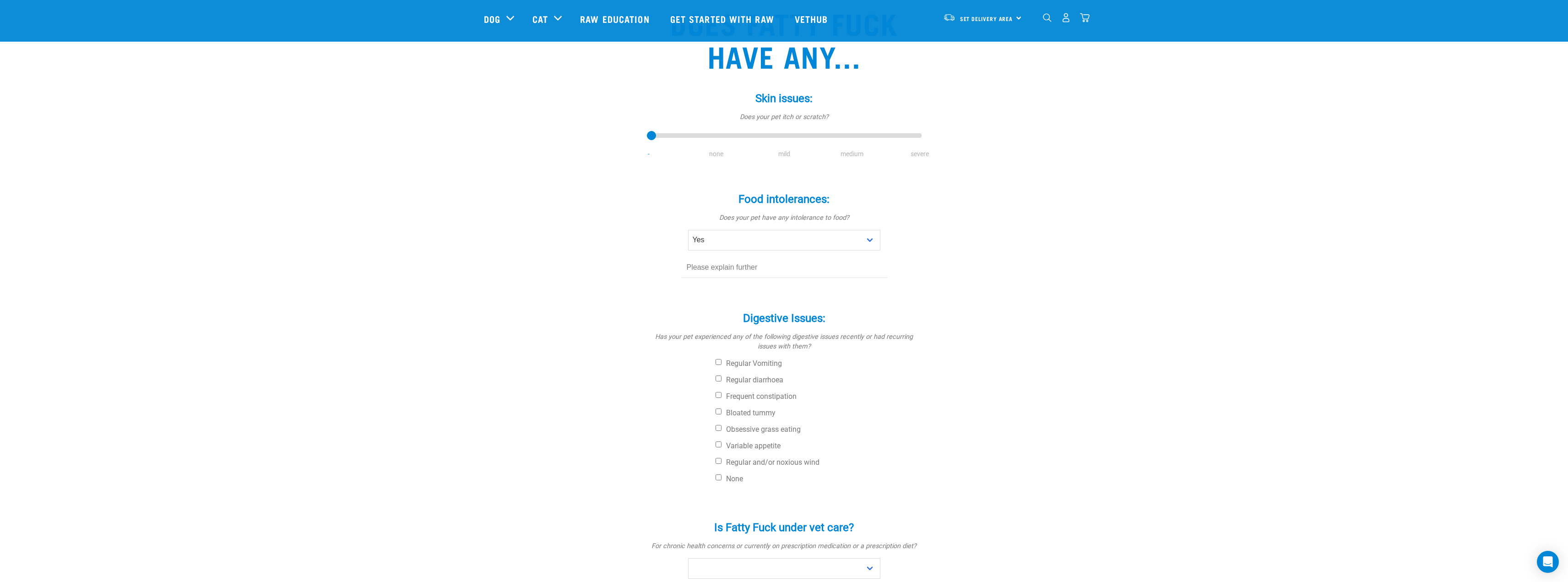
scroll to position [92, 0]
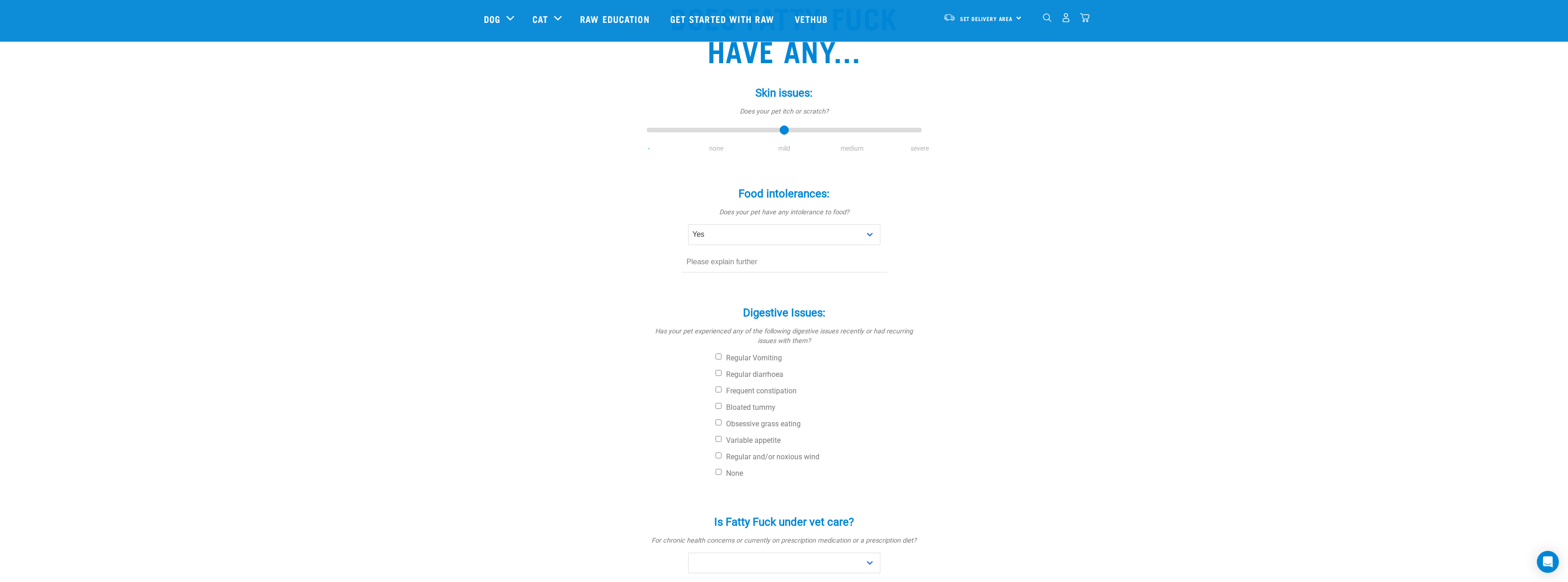
type input "2"
click at [784, 133] on input "range" at bounding box center [784, 130] width 275 height 13
click at [817, 229] on select "No Yes" at bounding box center [784, 235] width 192 height 21
select select "no"
click at [688, 224] on select "No Yes" at bounding box center [784, 235] width 192 height 21
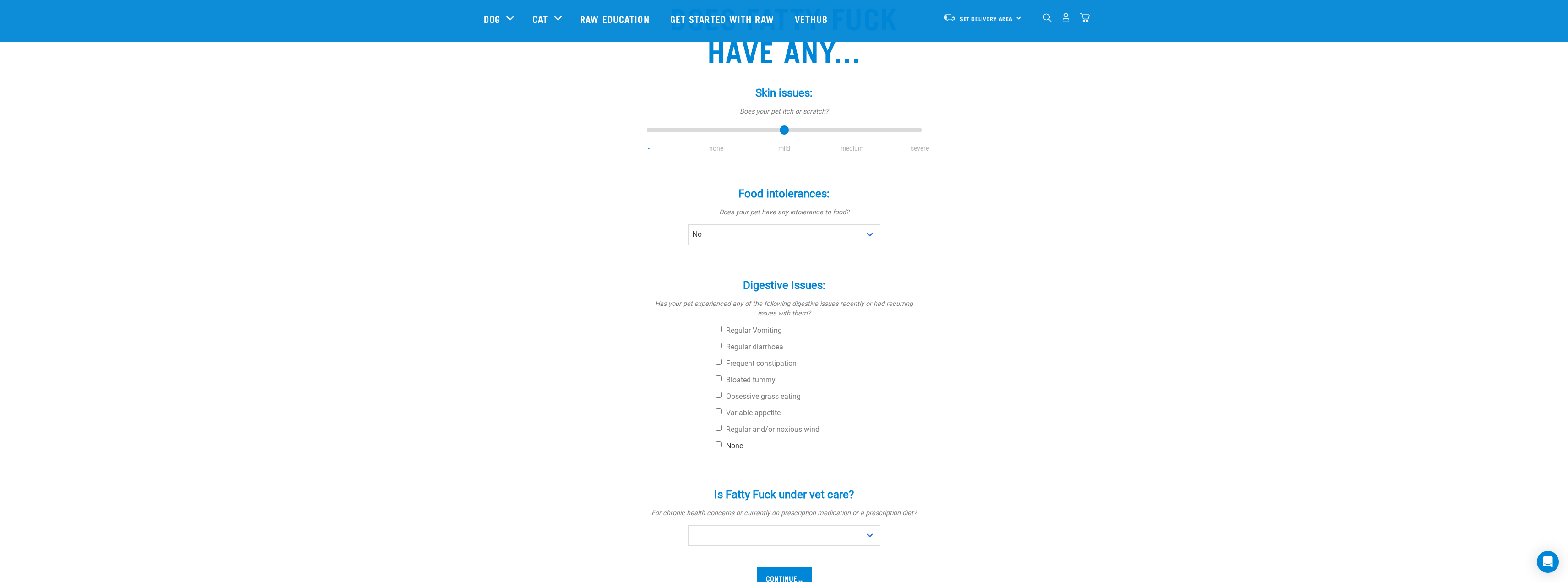
click at [718, 443] on input "None" at bounding box center [718, 443] width 6 height 6
checkbox input "true"
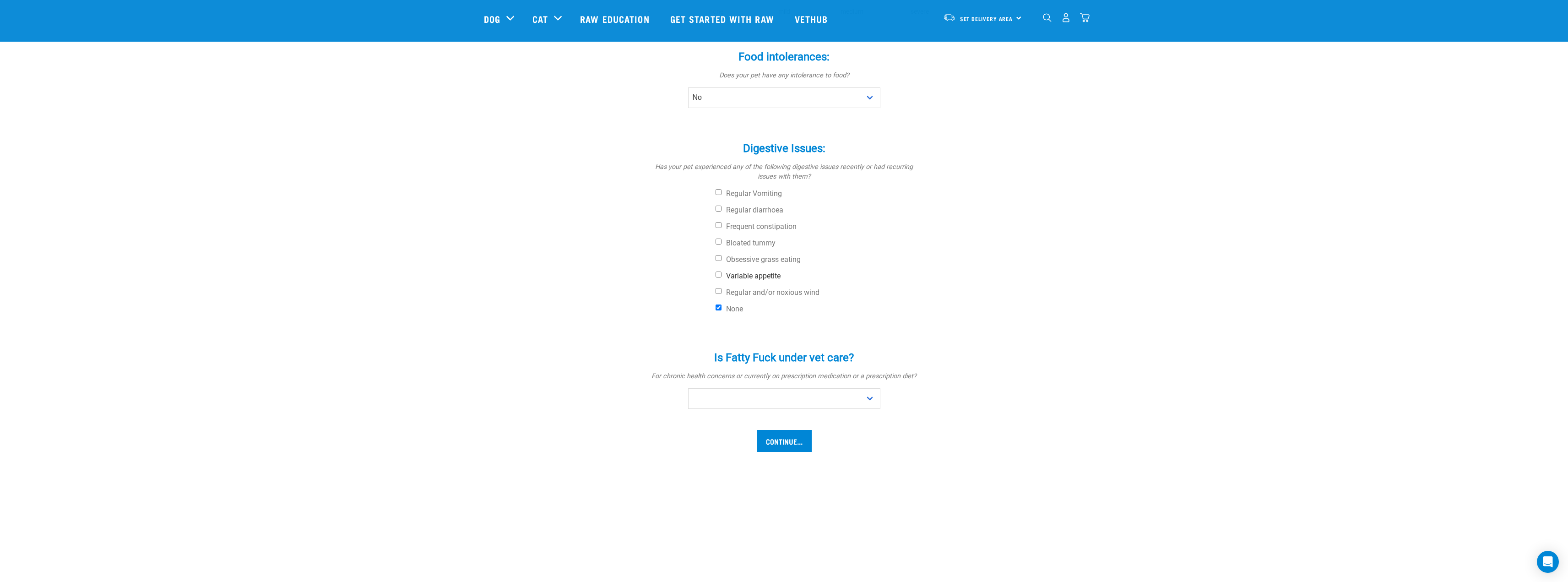
scroll to position [229, 0]
click at [800, 395] on select "No Yes" at bounding box center [784, 398] width 192 height 21
select select "no"
click at [688, 388] on select "No Yes" at bounding box center [784, 398] width 192 height 21
click at [805, 436] on input "Continue..." at bounding box center [784, 440] width 55 height 22
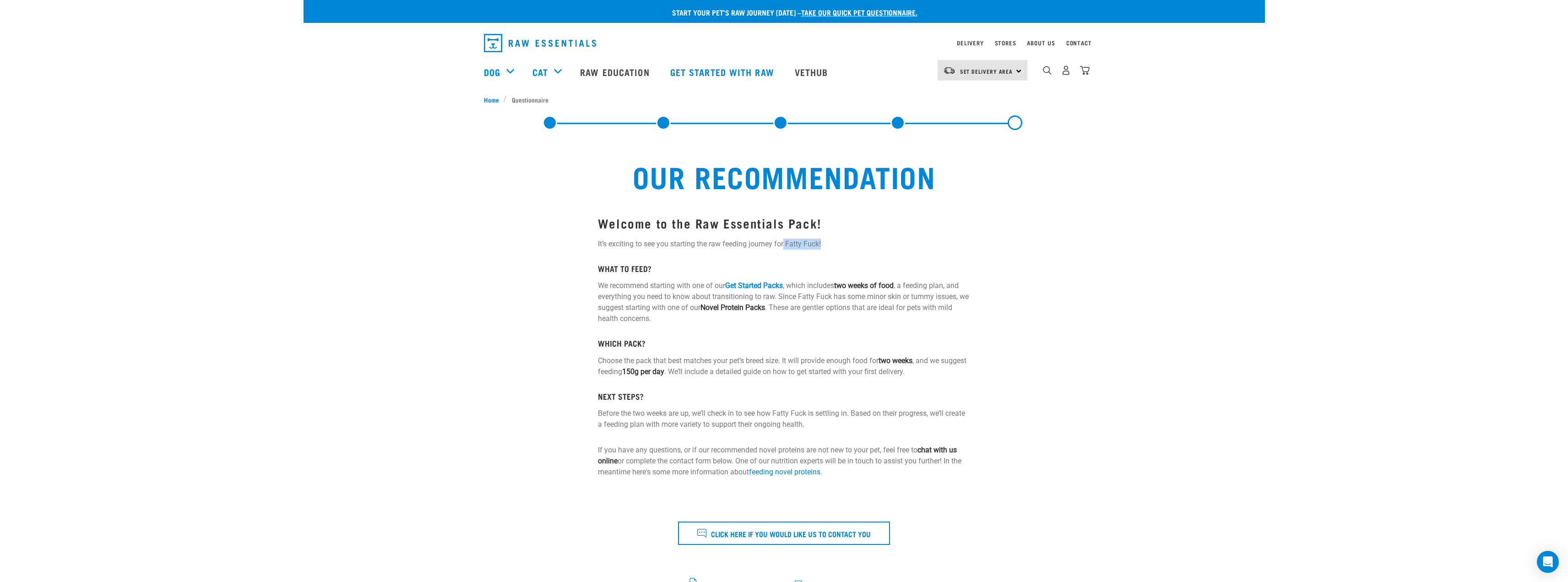
drag, startPoint x: 807, startPoint y: 242, endPoint x: 831, endPoint y: 244, distance: 24.1
click at [831, 244] on p "It’s exciting to see you starting the raw feeding journey for Fatty Fuck!" at bounding box center [784, 243] width 373 height 11
drag, startPoint x: 690, startPoint y: 307, endPoint x: 782, endPoint y: 306, distance: 92.0
click at [782, 306] on p "We recommend starting with one of our Get Started Packs , which includes two we…" at bounding box center [784, 301] width 373 height 44
click at [747, 335] on div "Welcome to the Raw Essentials Pack! It’s exciting to see you starting the raw f…" at bounding box center [784, 346] width 373 height 262
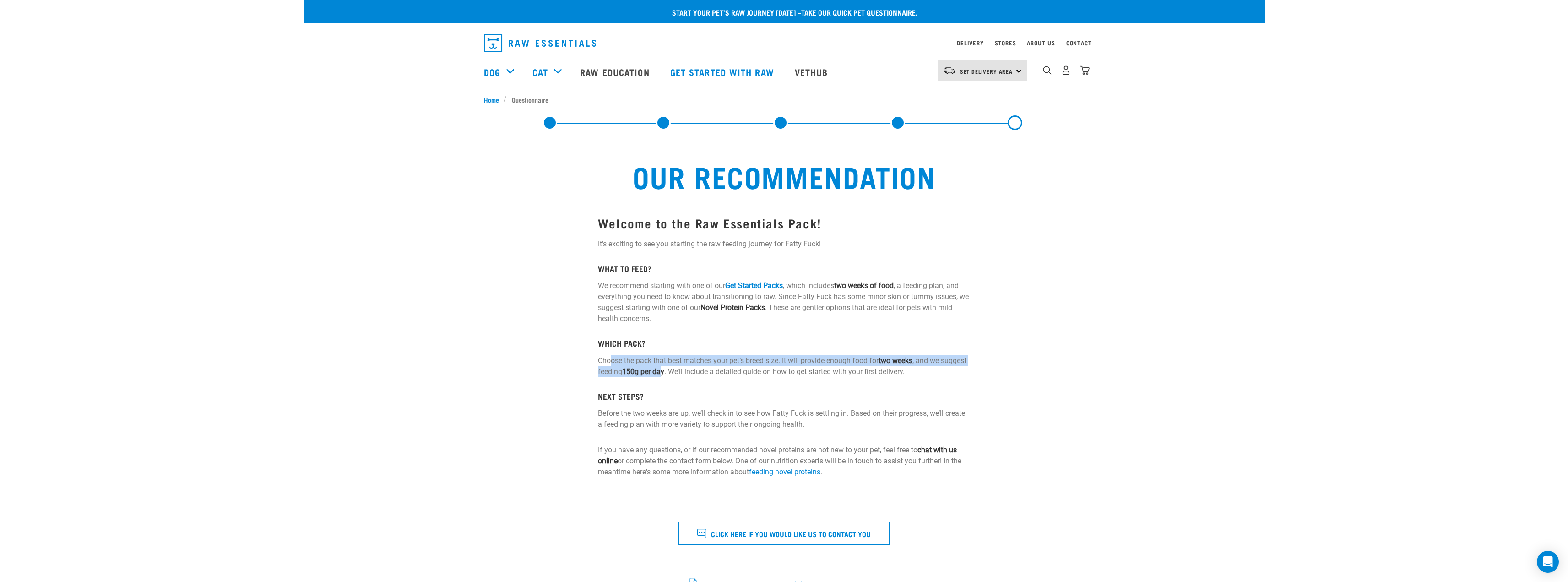
drag, startPoint x: 611, startPoint y: 359, endPoint x: 692, endPoint y: 372, distance: 82.0
click at [692, 372] on p "Choose the pack that best matches your pet’s breed size. It will provide enough…" at bounding box center [784, 365] width 373 height 22
click at [761, 415] on p "Before the two weeks are up, we’ll check in to see how Fatty Fuck is settling i…" at bounding box center [784, 418] width 373 height 22
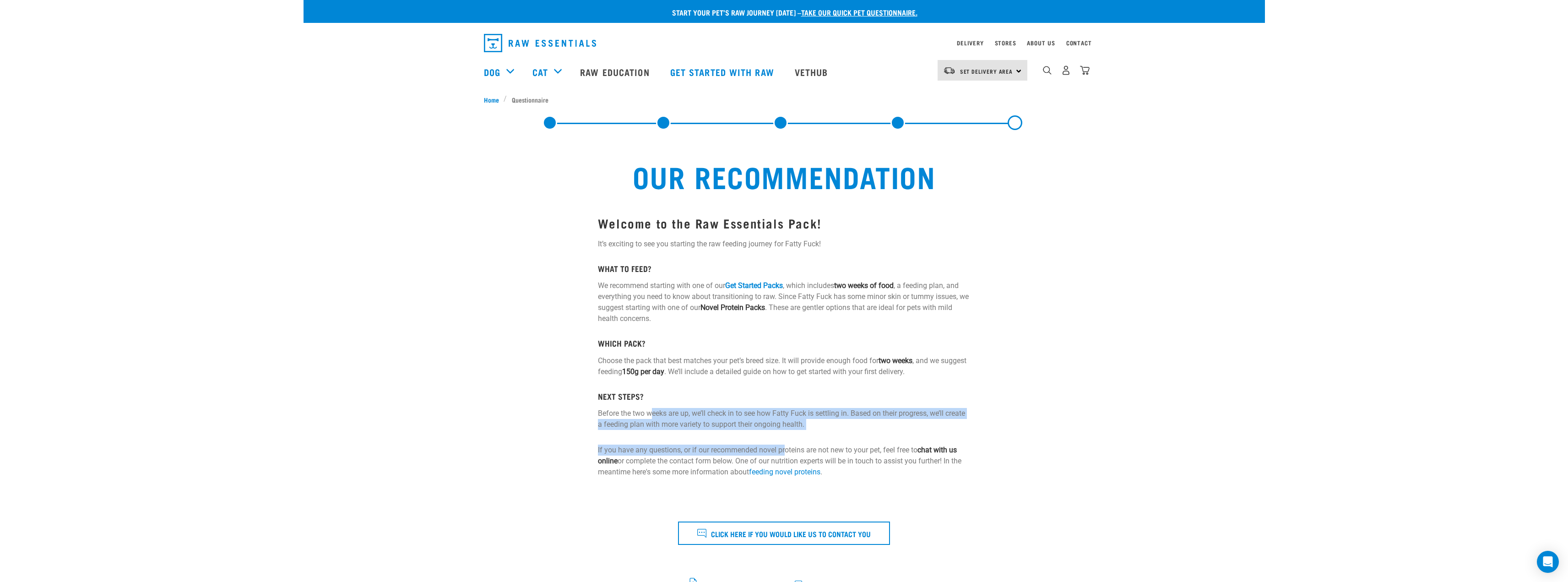
drag, startPoint x: 674, startPoint y: 422, endPoint x: 786, endPoint y: 430, distance: 112.3
click at [786, 430] on div "Welcome to the Raw Essentials Pack! It’s exciting to see you starting the raw f…" at bounding box center [784, 346] width 373 height 262
click at [754, 427] on p "Before the two weeks are up, we’ll check in to see how Fatty Fuck is settling i…" at bounding box center [784, 418] width 373 height 22
click at [638, 427] on p "Before the two weeks are up, we’ll check in to see how Fatty Fuck is settling i…" at bounding box center [784, 418] width 373 height 22
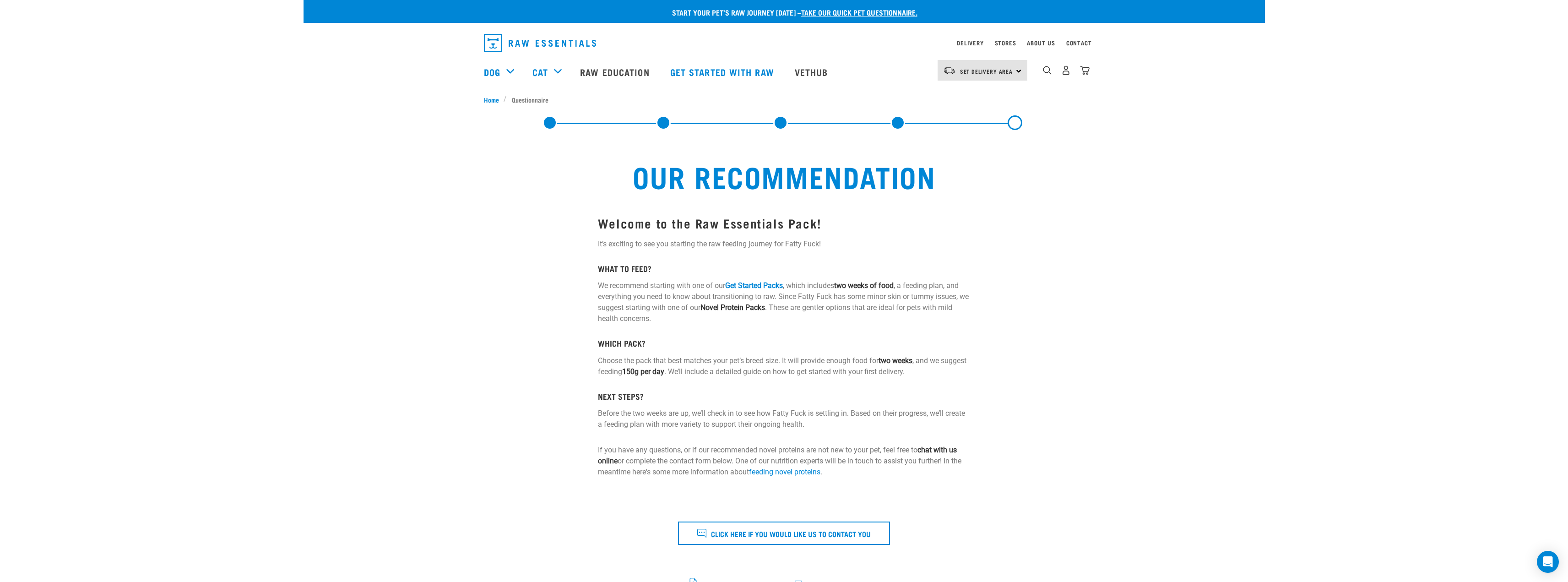
click at [721, 422] on p "Before the two weeks are up, we’ll check in to see how Fatty Fuck is settling i…" at bounding box center [784, 418] width 373 height 22
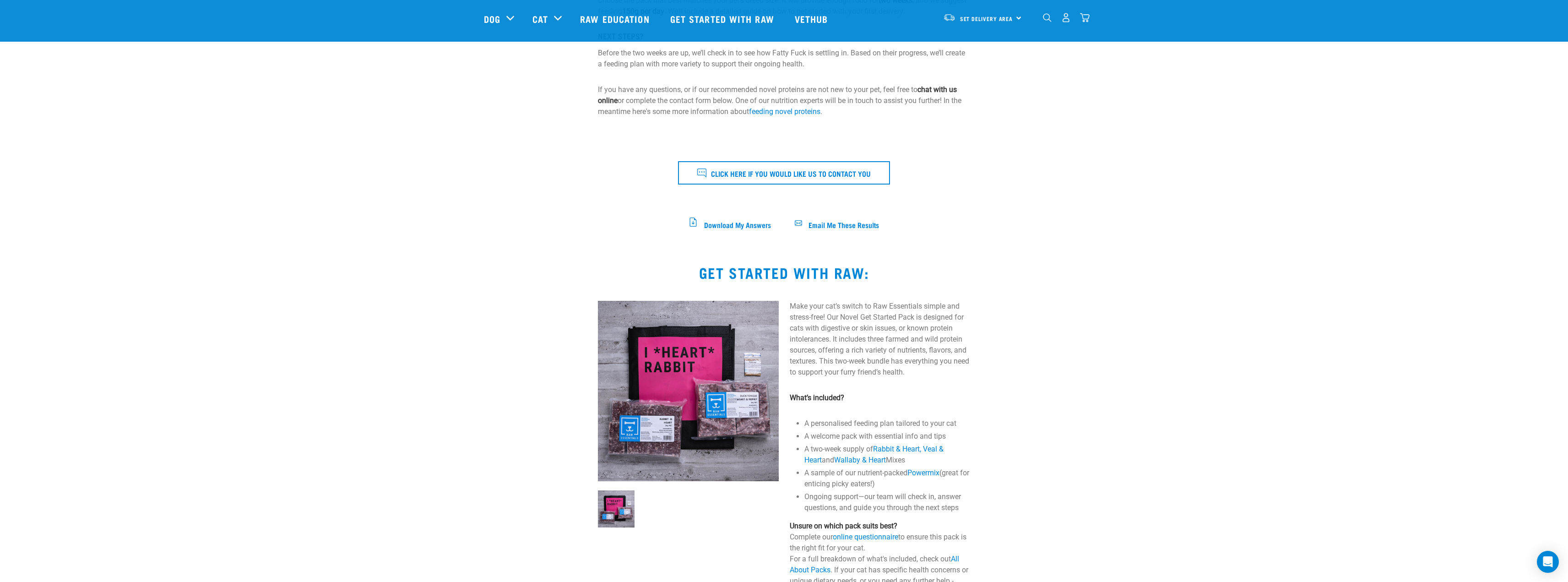
scroll to position [366, 0]
